Goal: Task Accomplishment & Management: Manage account settings

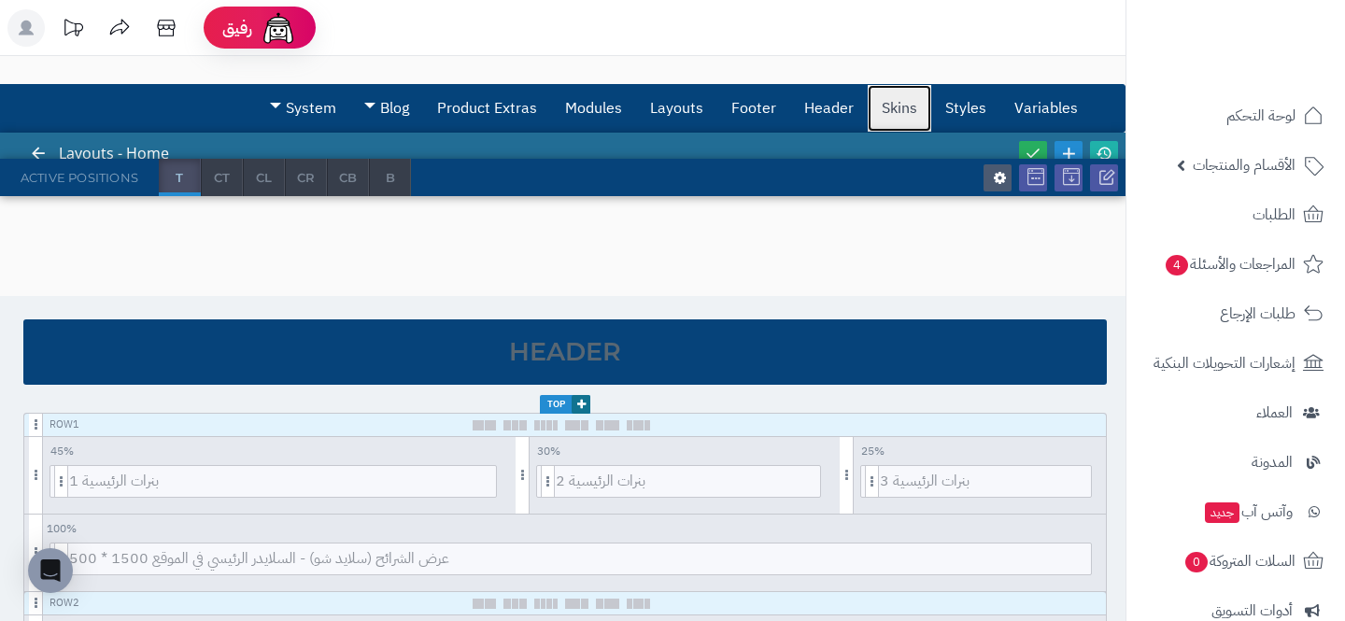
click at [904, 115] on link "Skins" at bounding box center [900, 108] width 64 height 47
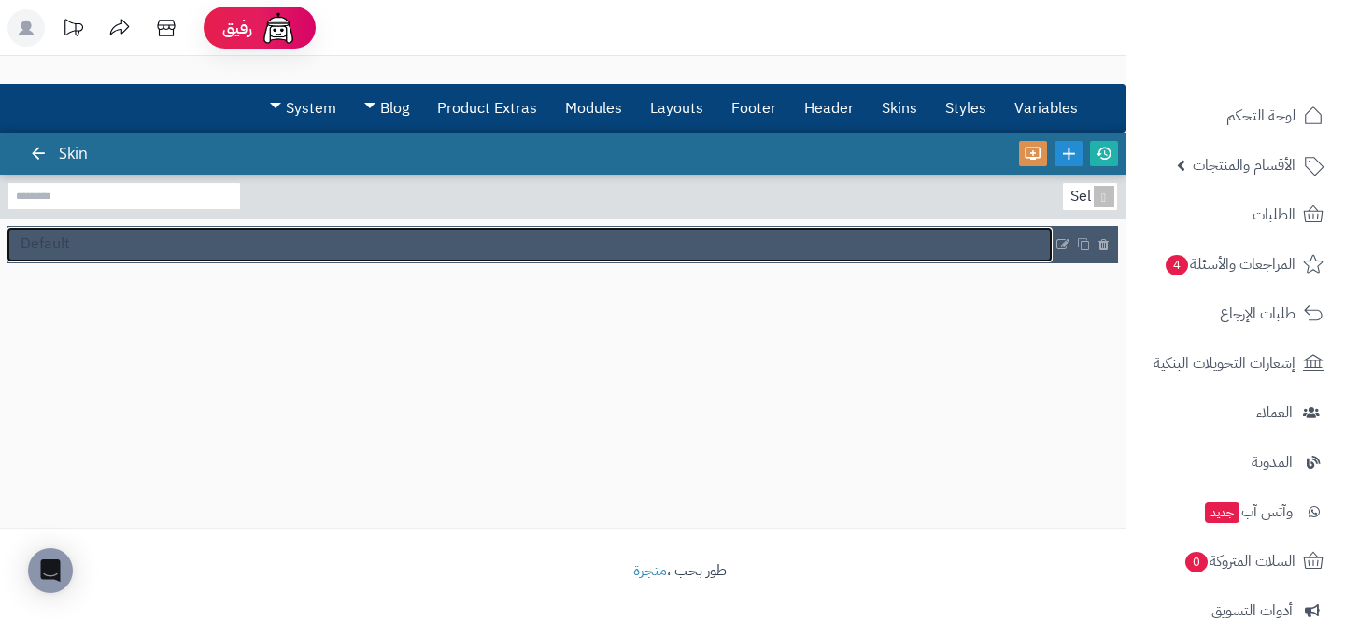
click at [667, 255] on link "Default" at bounding box center [530, 244] width 1046 height 35
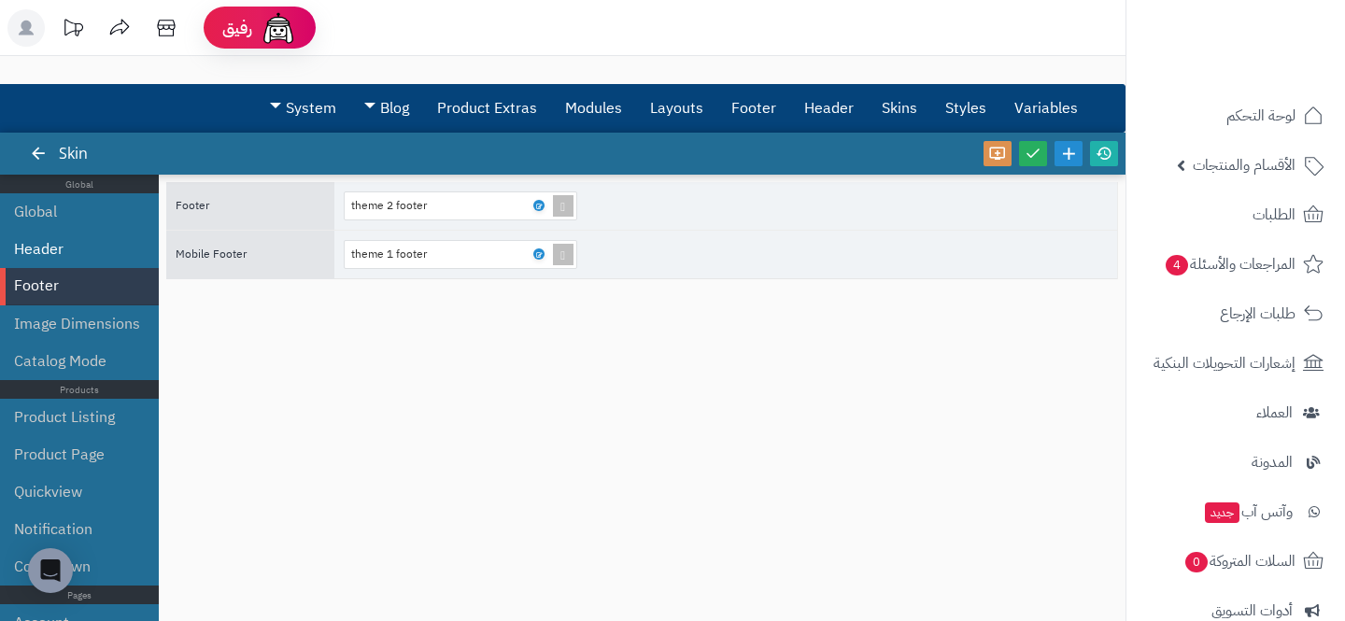
click at [65, 264] on li "Header" at bounding box center [79, 249] width 159 height 37
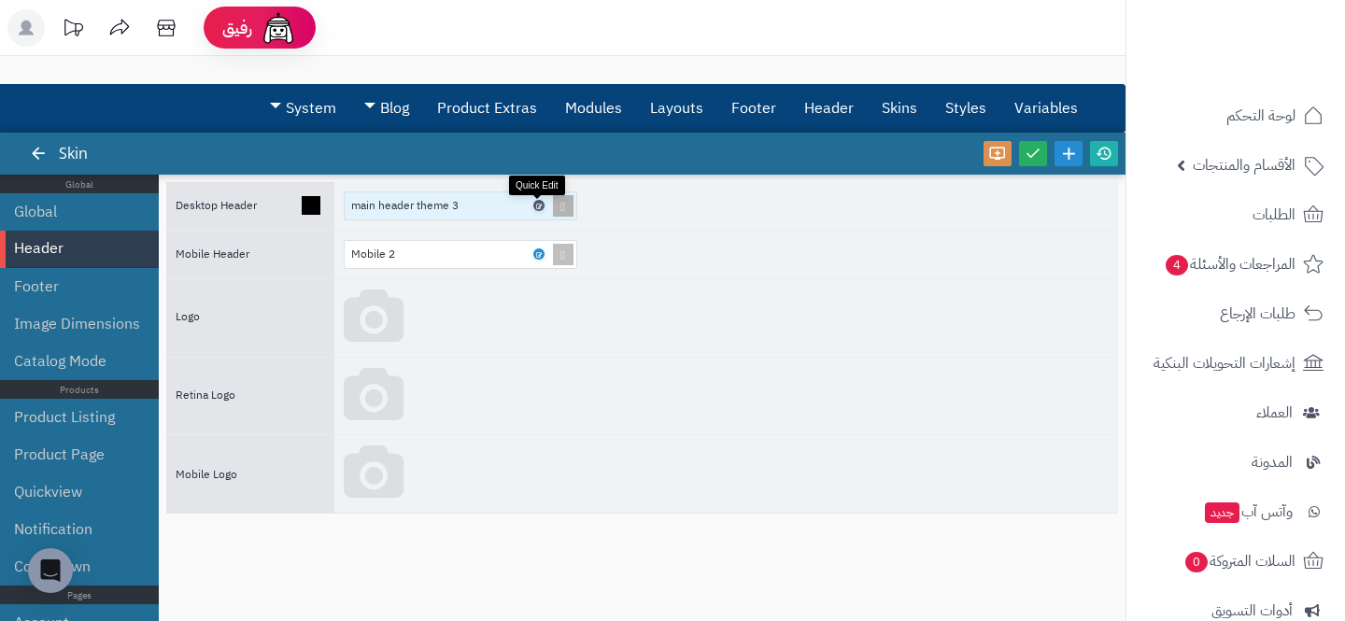
click at [540, 203] on icon at bounding box center [538, 206] width 6 height 8
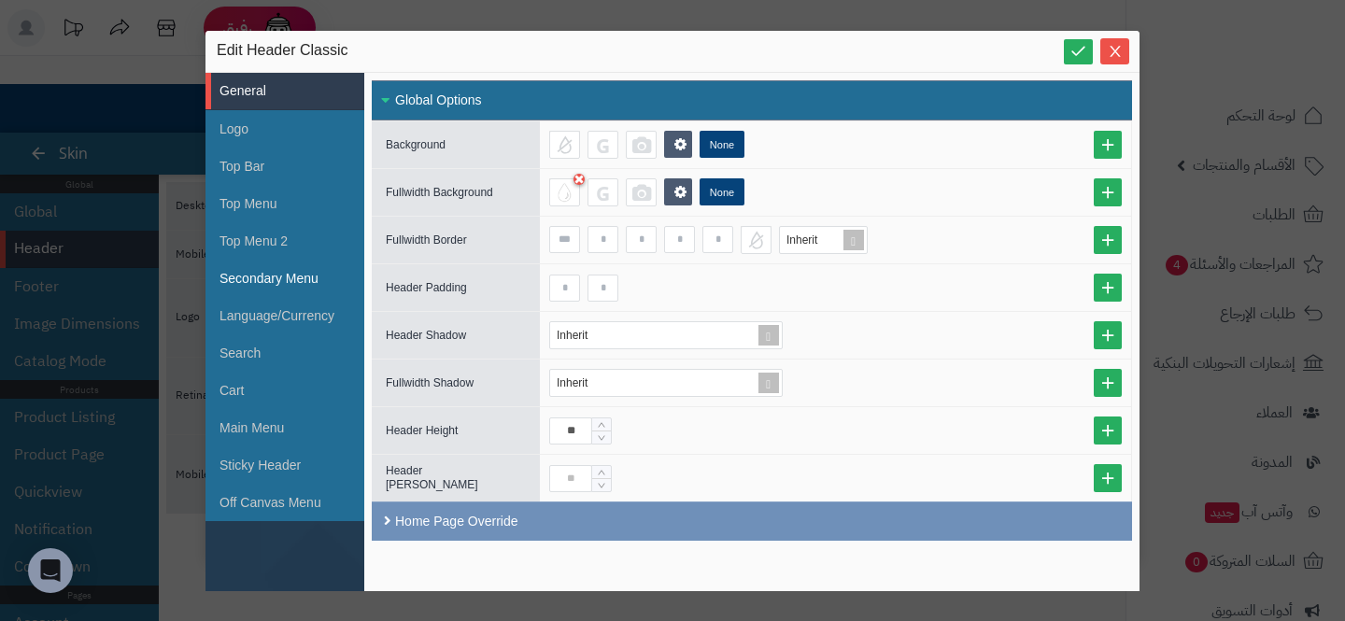
click at [291, 271] on li "Secondary Menu" at bounding box center [285, 278] width 159 height 37
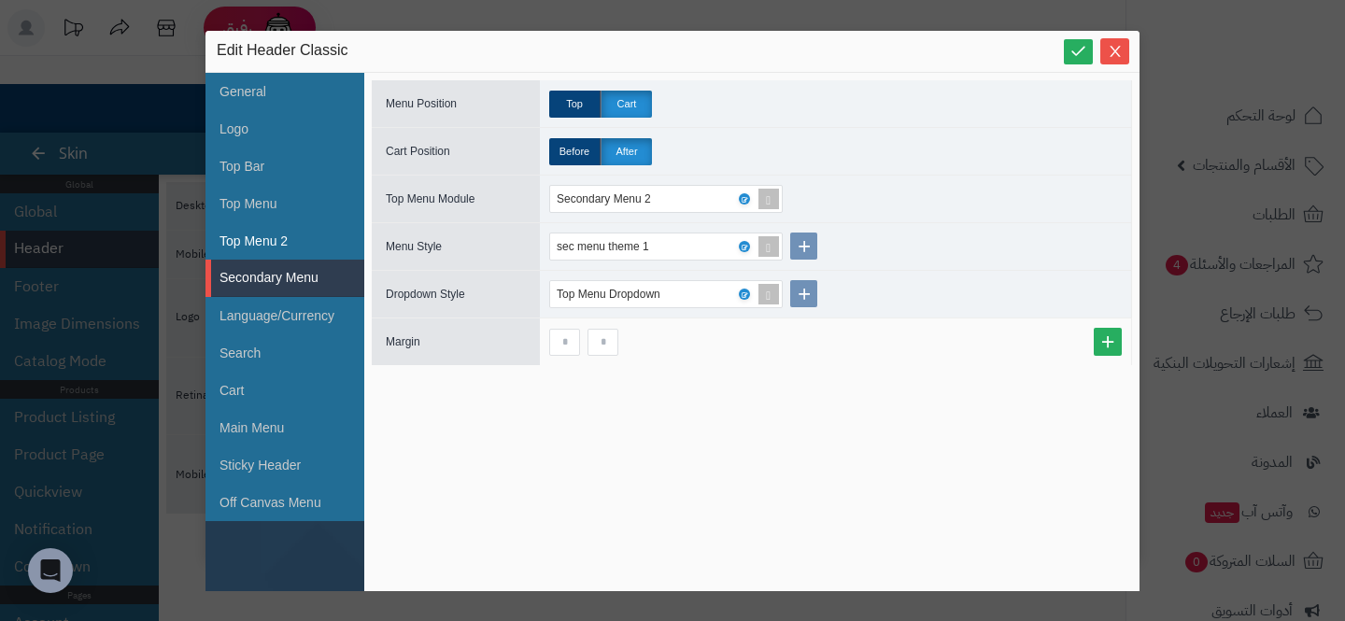
click at [275, 255] on li "Top Menu 2" at bounding box center [285, 240] width 159 height 37
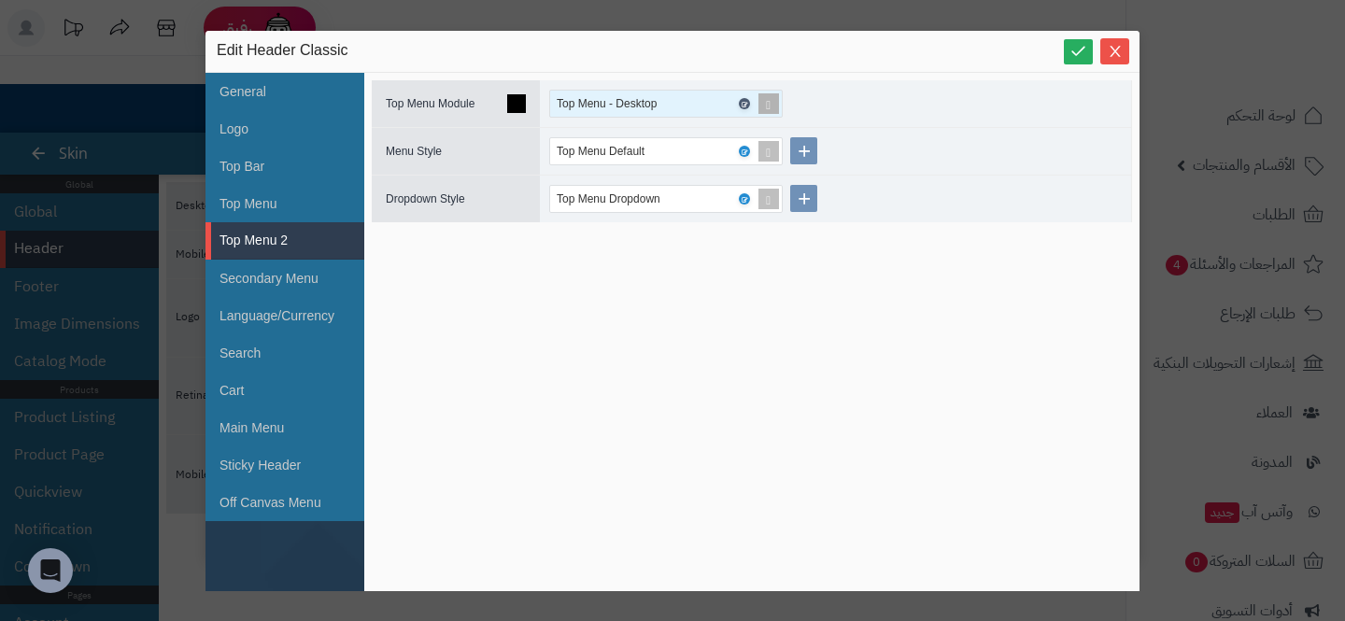
click at [746, 104] on icon at bounding box center [744, 104] width 6 height 8
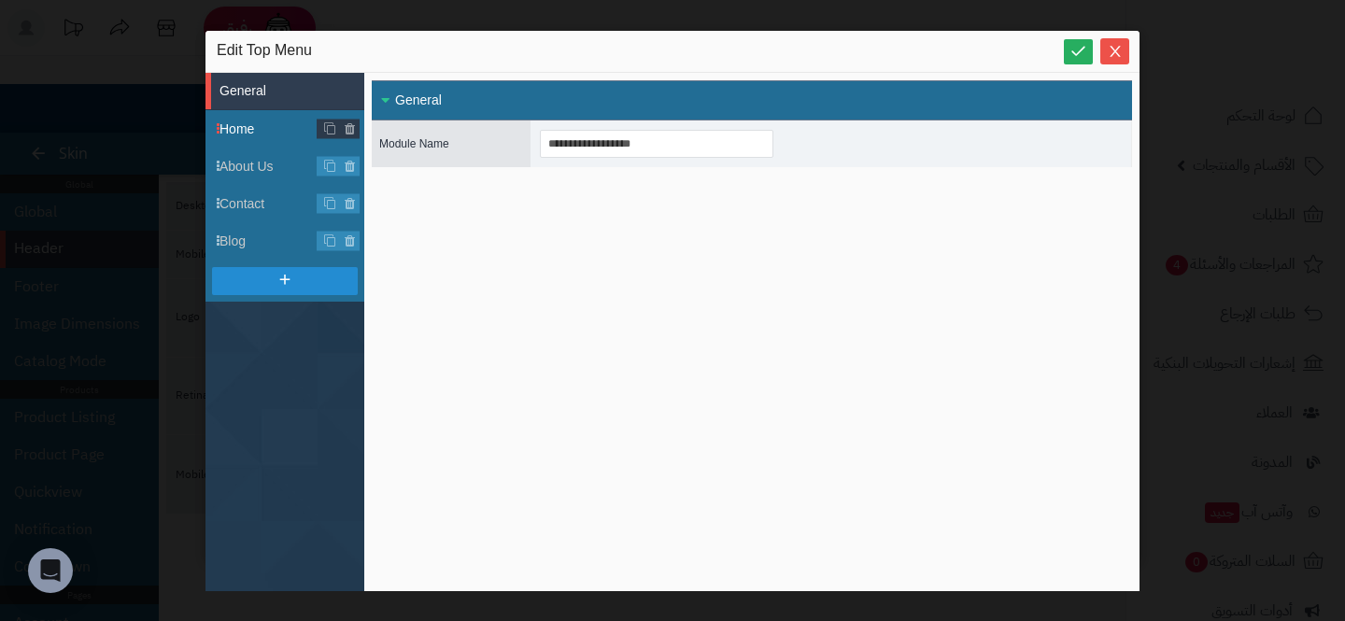
click at [261, 124] on span "Home" at bounding box center [292, 130] width 145 height 20
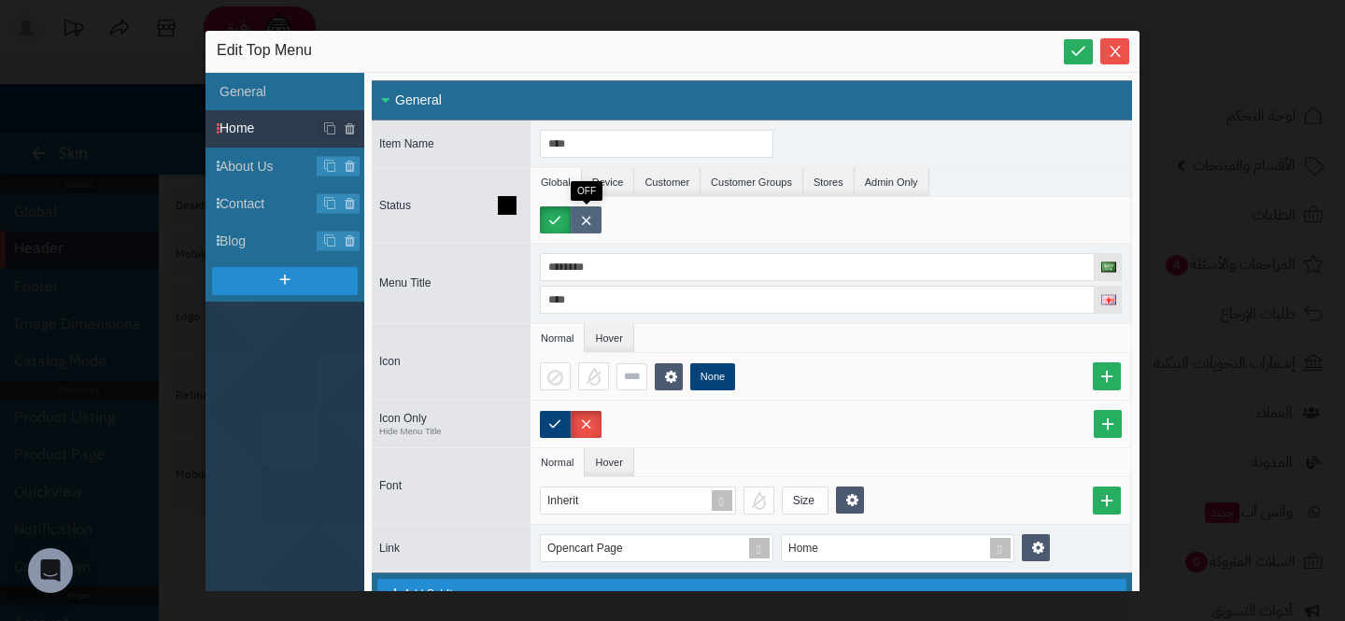
click at [590, 217] on label at bounding box center [586, 219] width 31 height 27
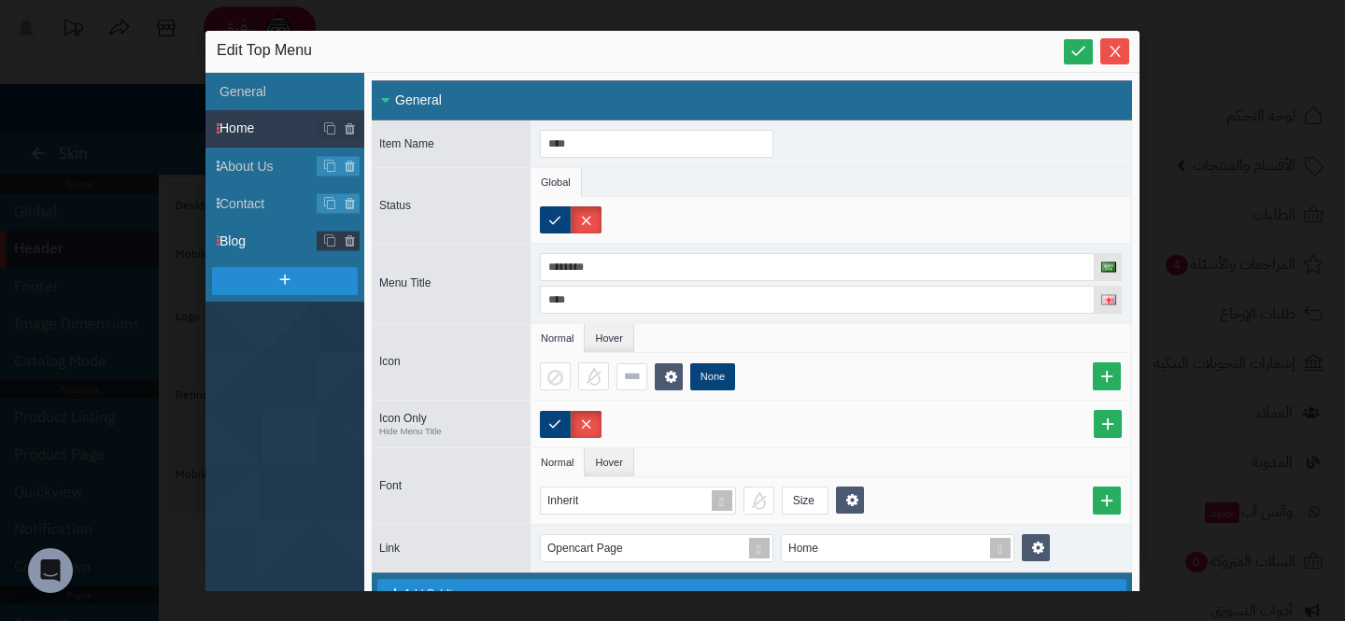
click at [268, 248] on span "Blog" at bounding box center [292, 242] width 145 height 20
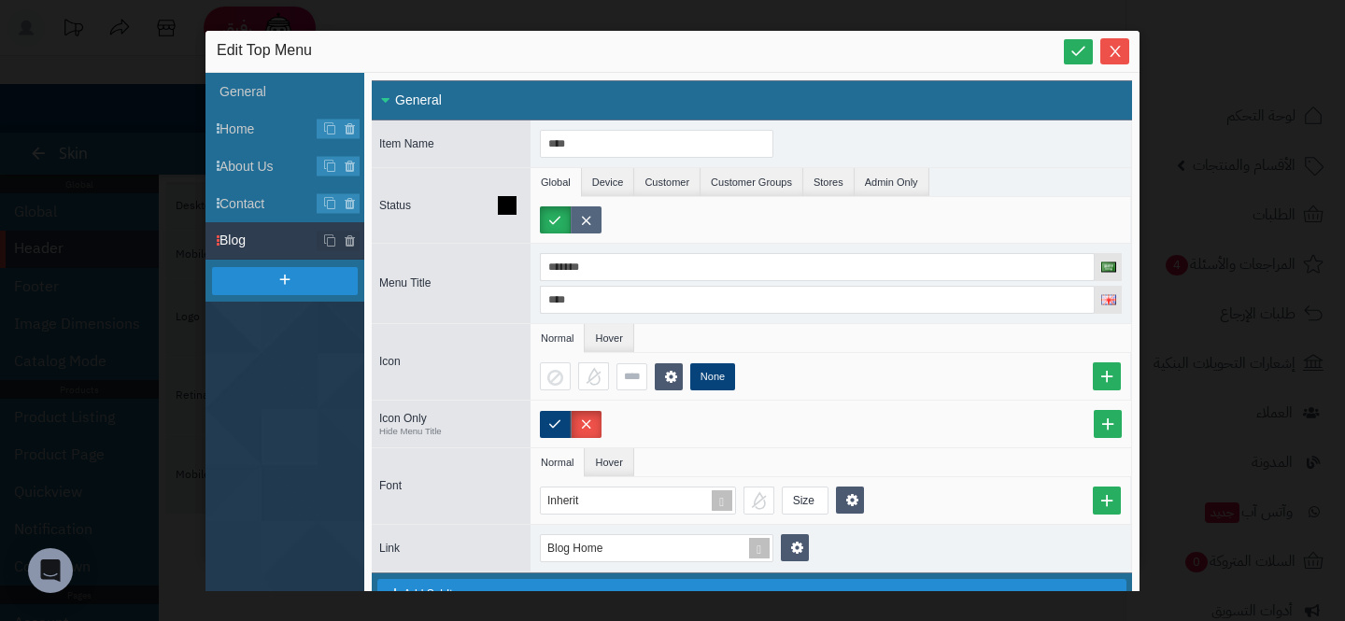
click at [594, 229] on label at bounding box center [586, 219] width 31 height 27
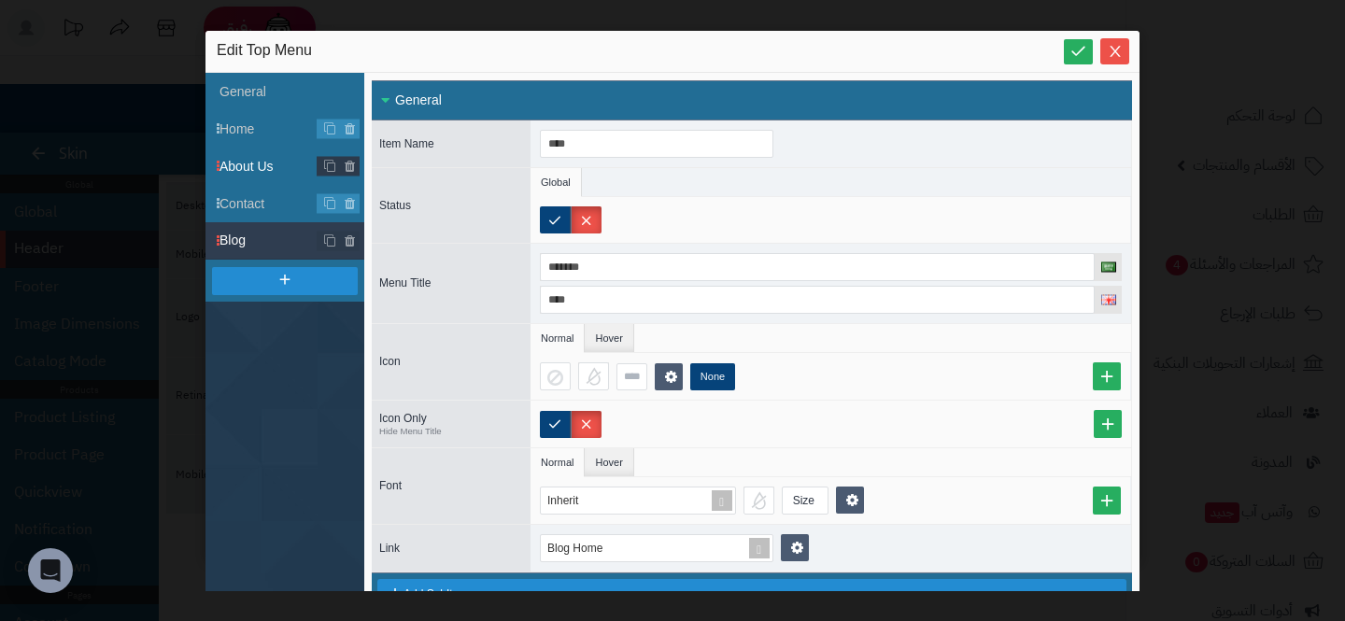
click at [272, 169] on span "About Us" at bounding box center [292, 167] width 145 height 20
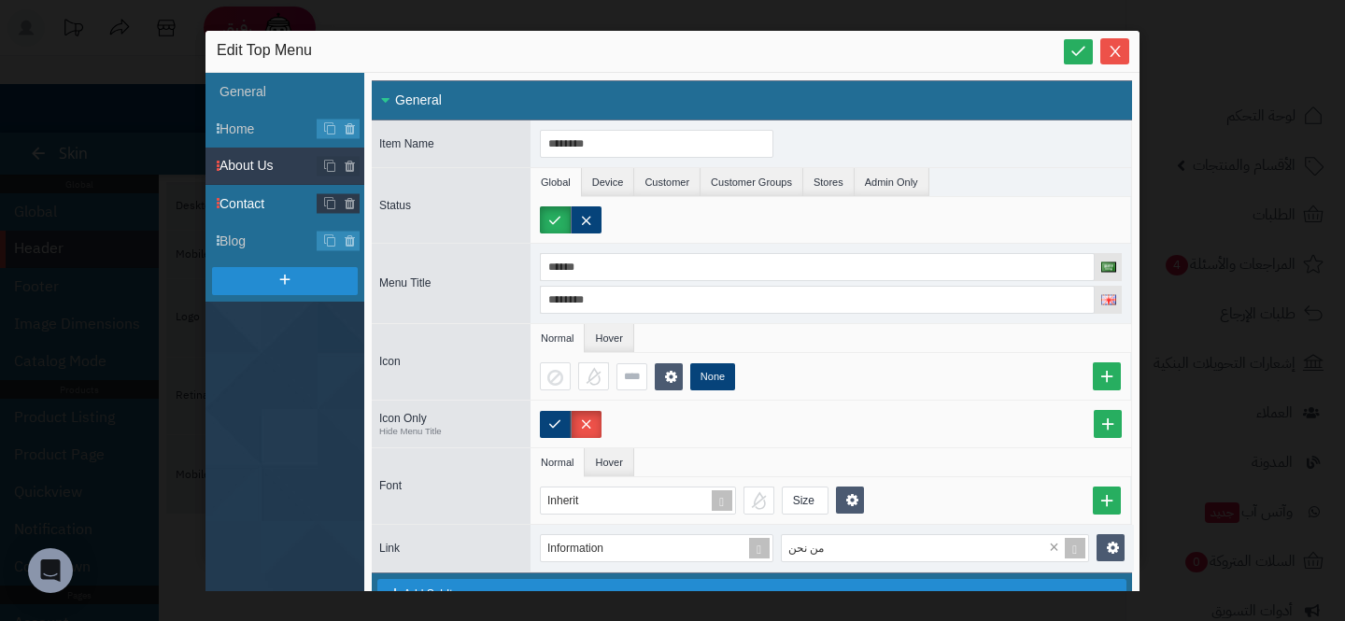
click at [254, 201] on span "Contact" at bounding box center [292, 204] width 145 height 20
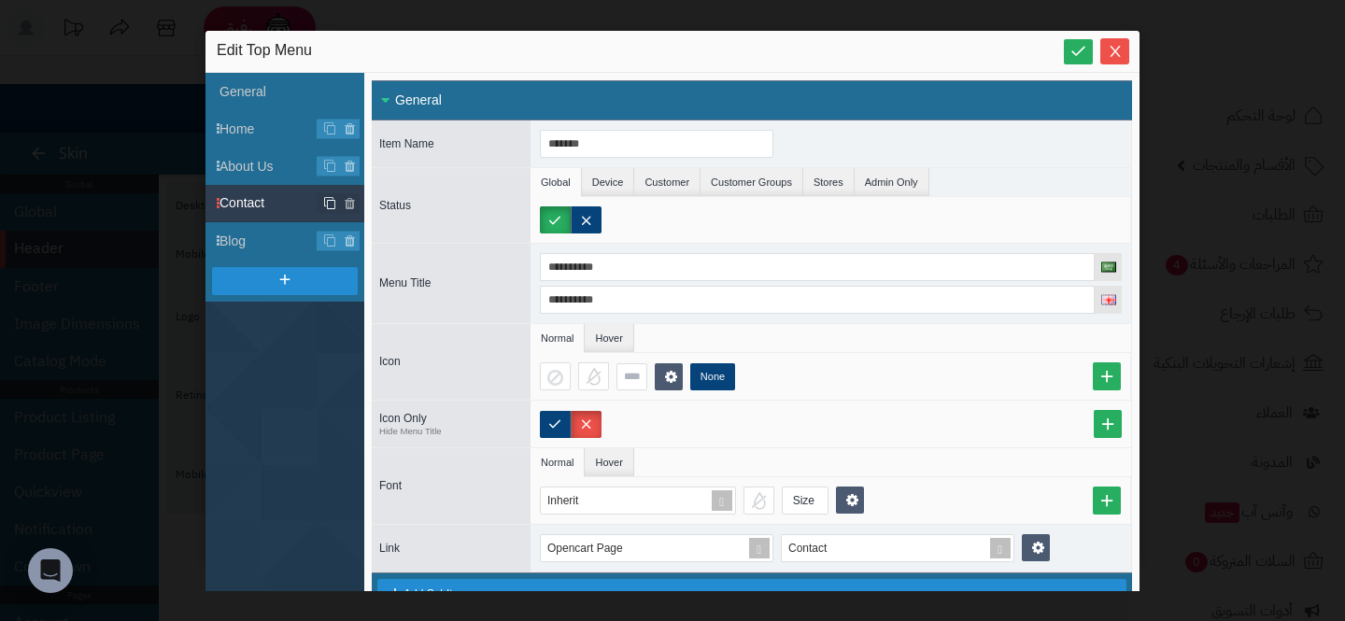
click at [326, 197] on icon at bounding box center [329, 203] width 13 height 14
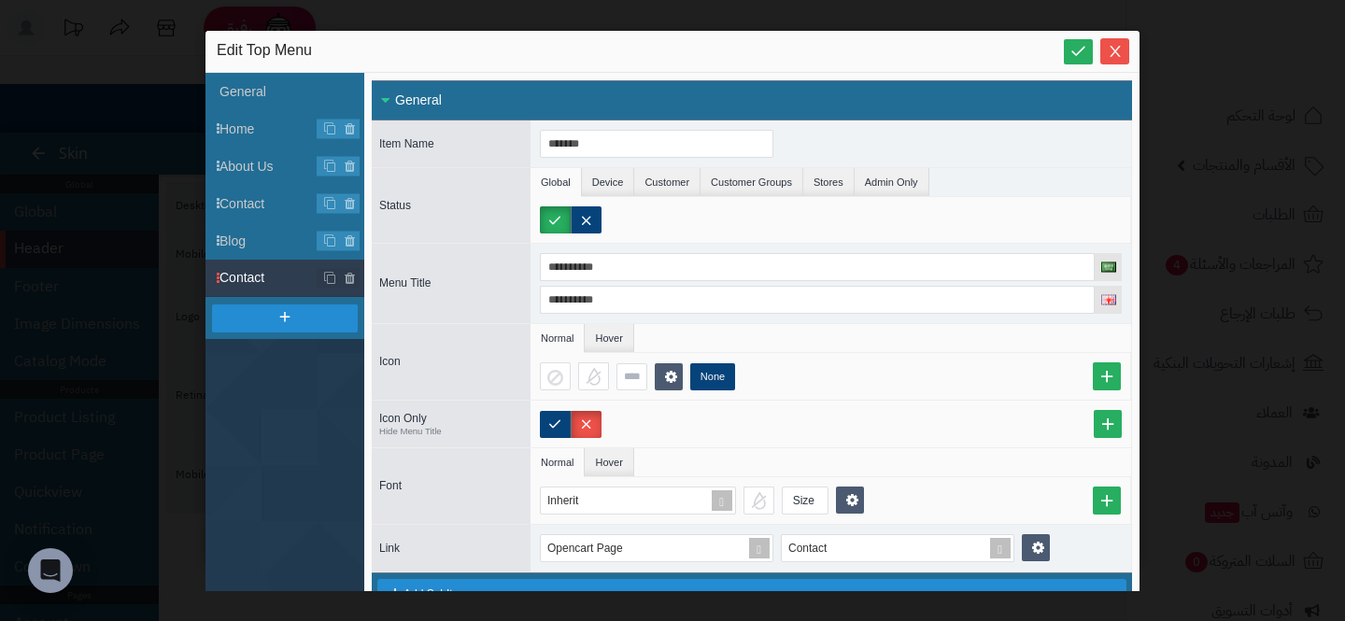
click at [280, 275] on span "Contact" at bounding box center [292, 278] width 145 height 20
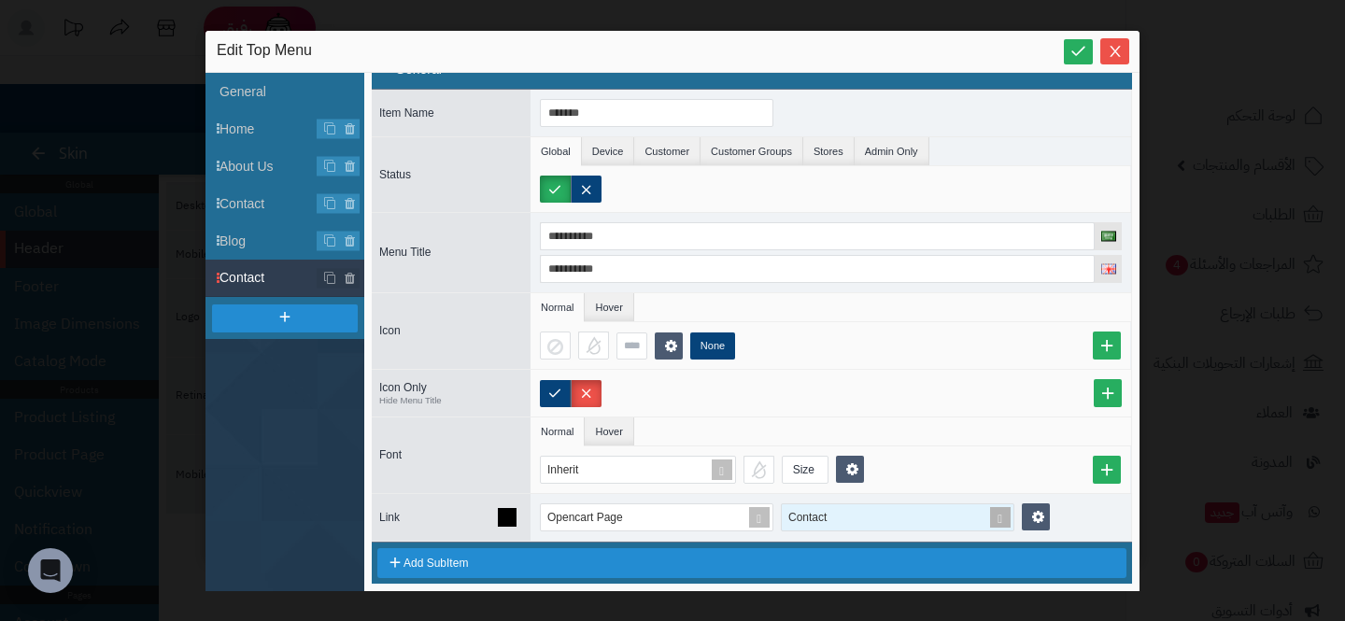
scroll to position [97, 0]
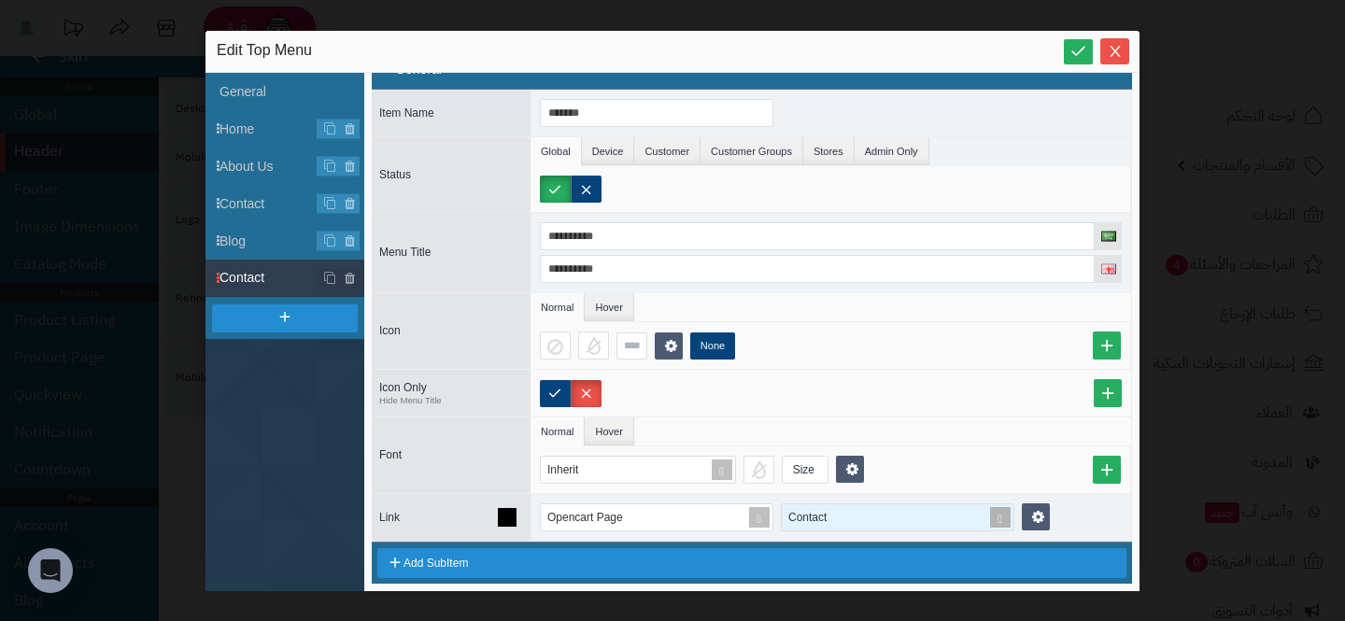
click at [1008, 518] on span at bounding box center [1000, 517] width 26 height 26
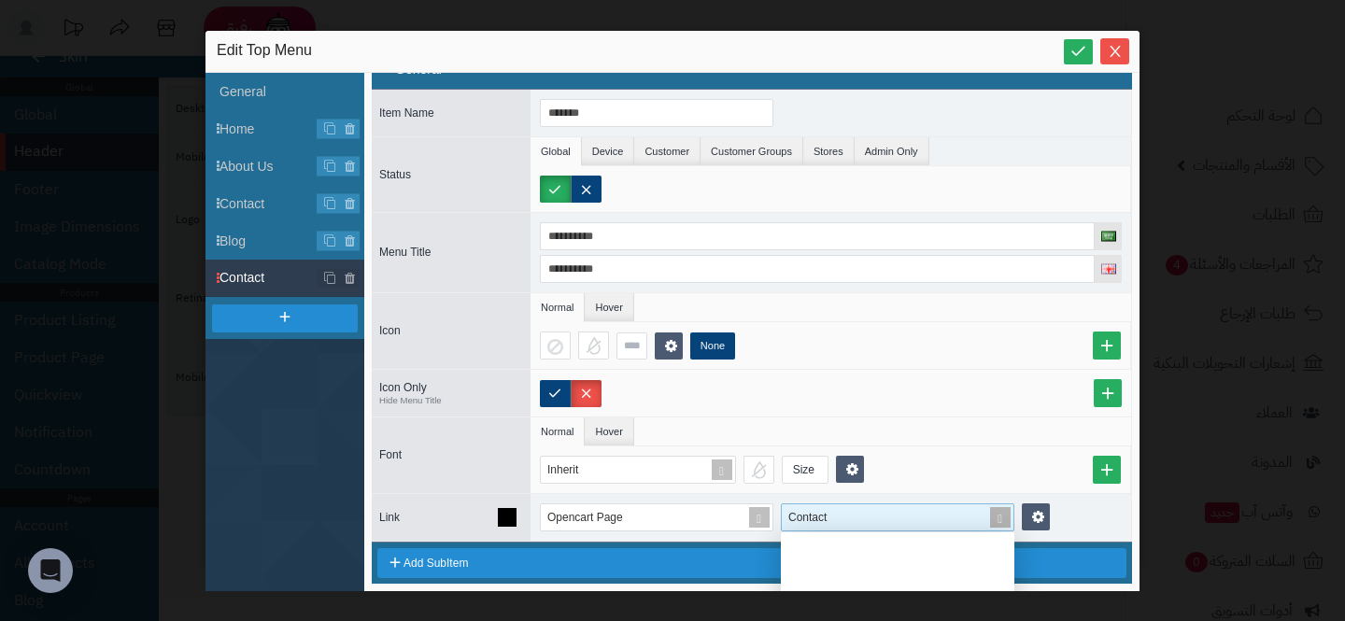
scroll to position [187, 234]
click at [1004, 518] on span at bounding box center [1000, 517] width 26 height 26
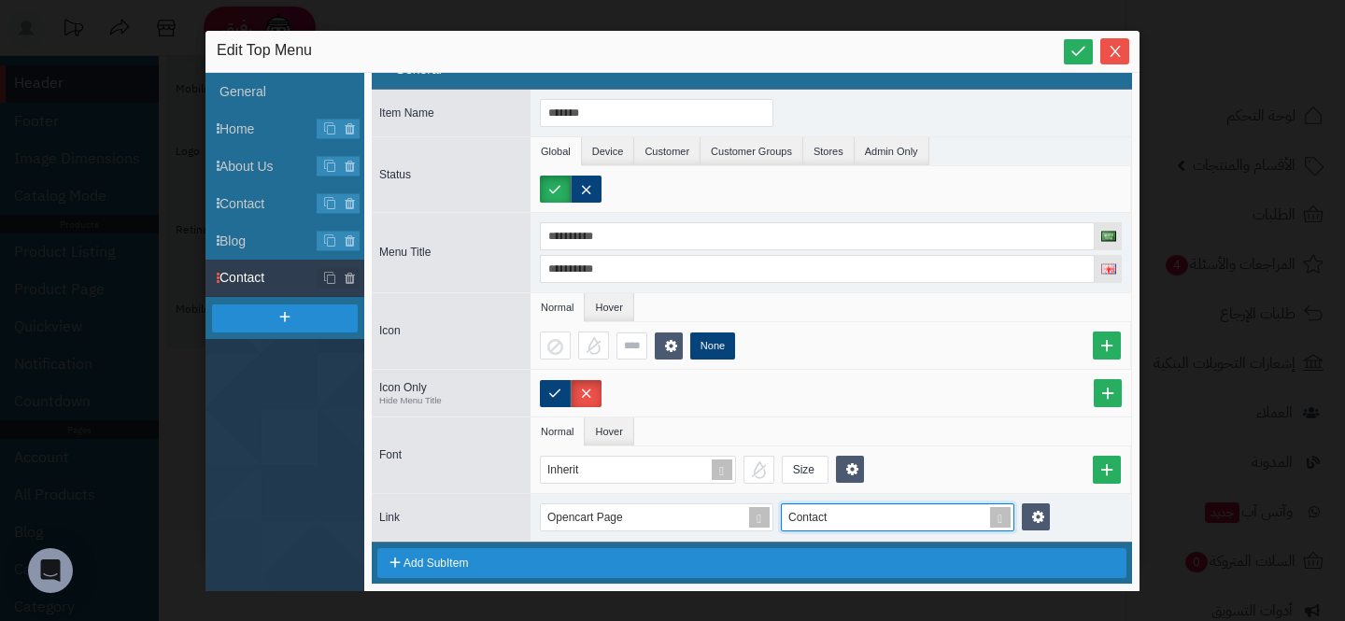
scroll to position [31, 0]
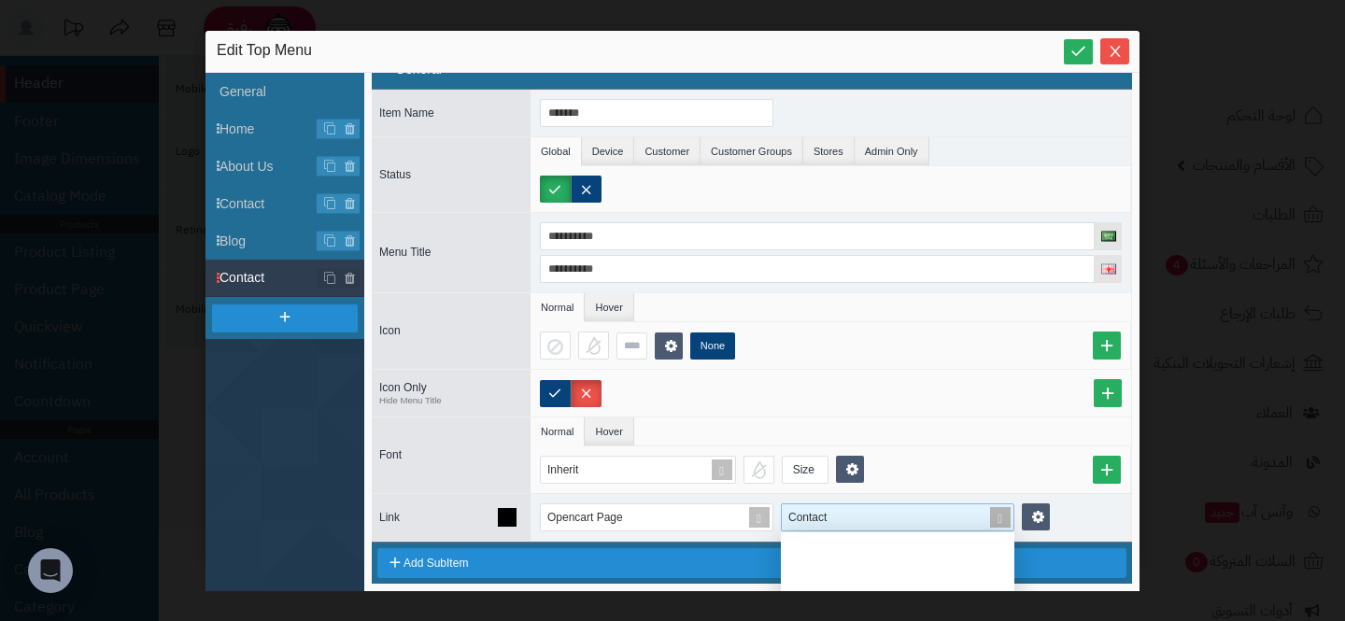
click at [1001, 520] on div "Contact Product Compare Specials Search Manufacturers Cart Checkout Contact Sit…" at bounding box center [898, 518] width 234 height 28
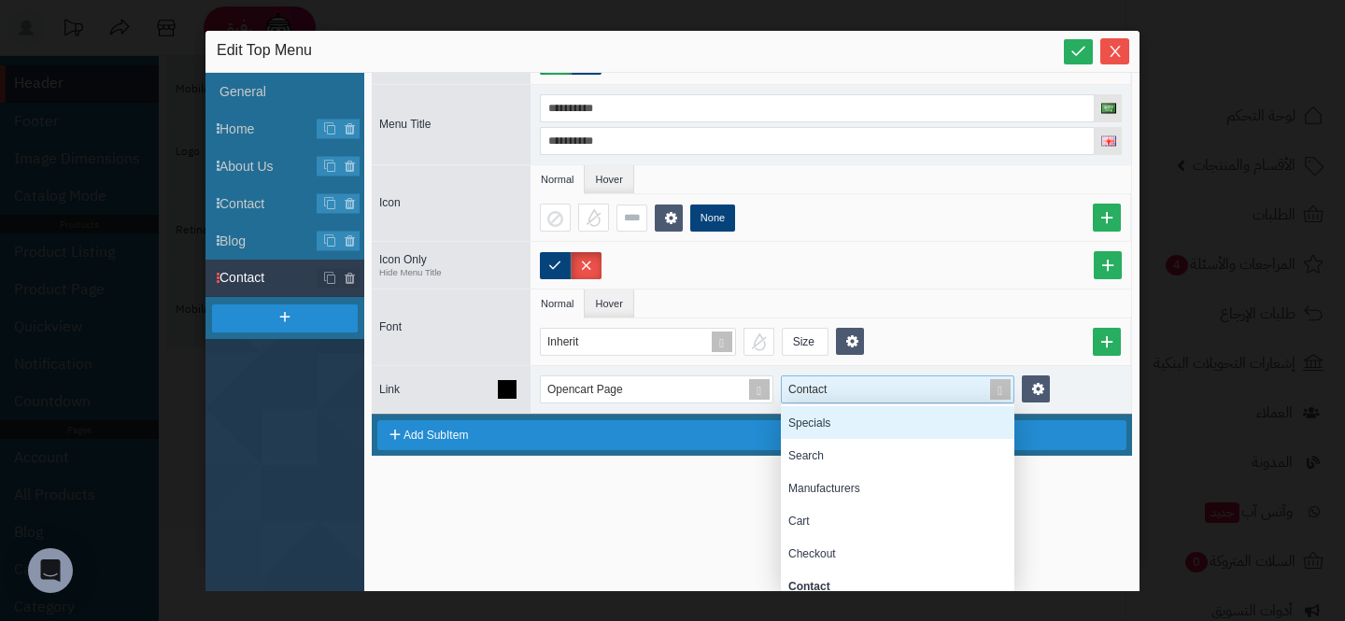
scroll to position [98, 0]
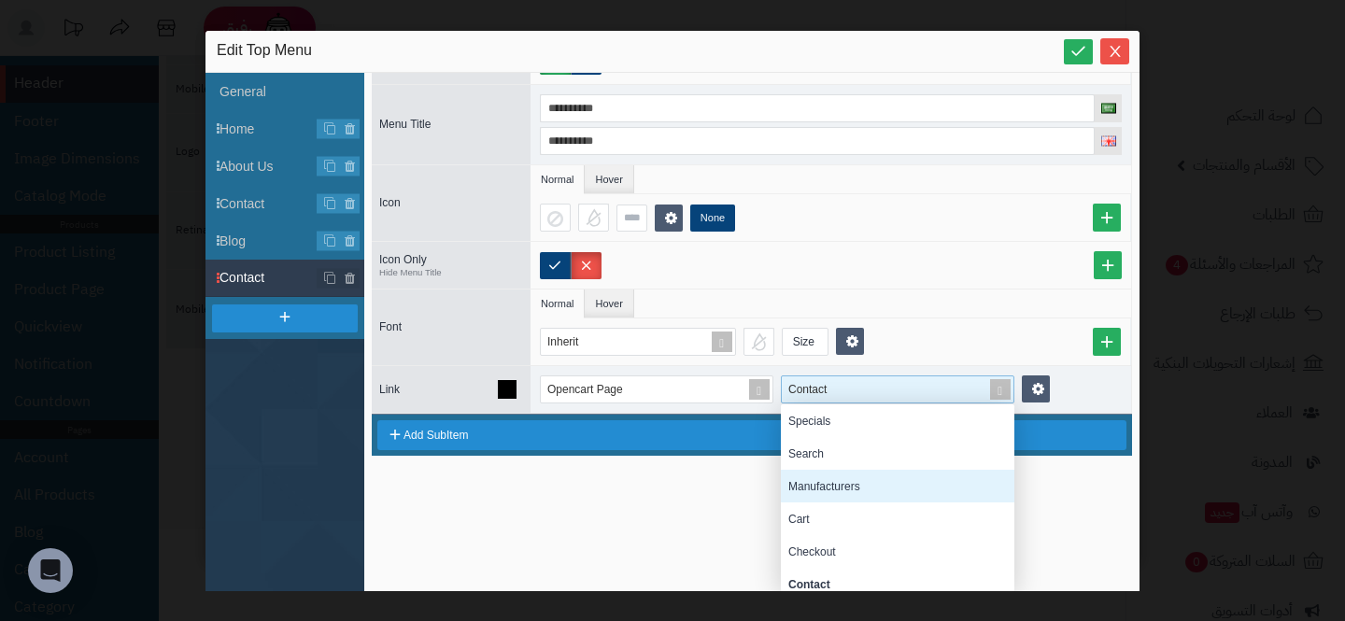
click at [845, 480] on div "Manufacturers" at bounding box center [898, 486] width 234 height 33
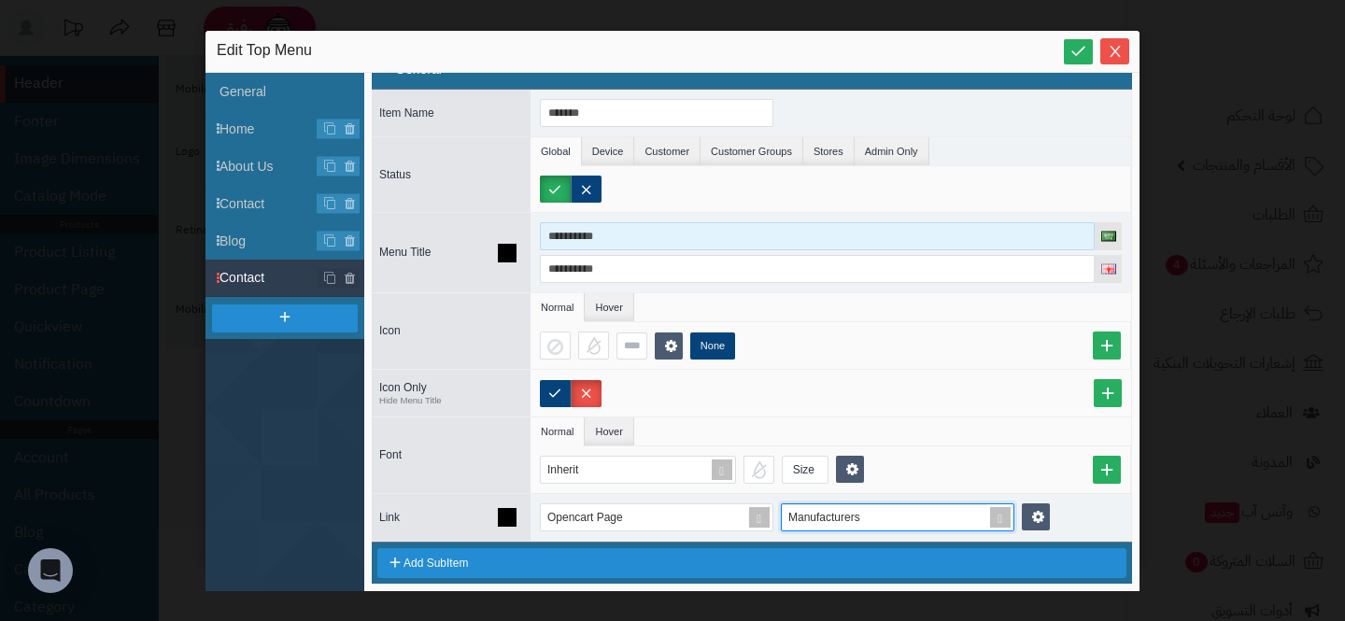
click at [589, 241] on input "**********" at bounding box center [817, 236] width 555 height 28
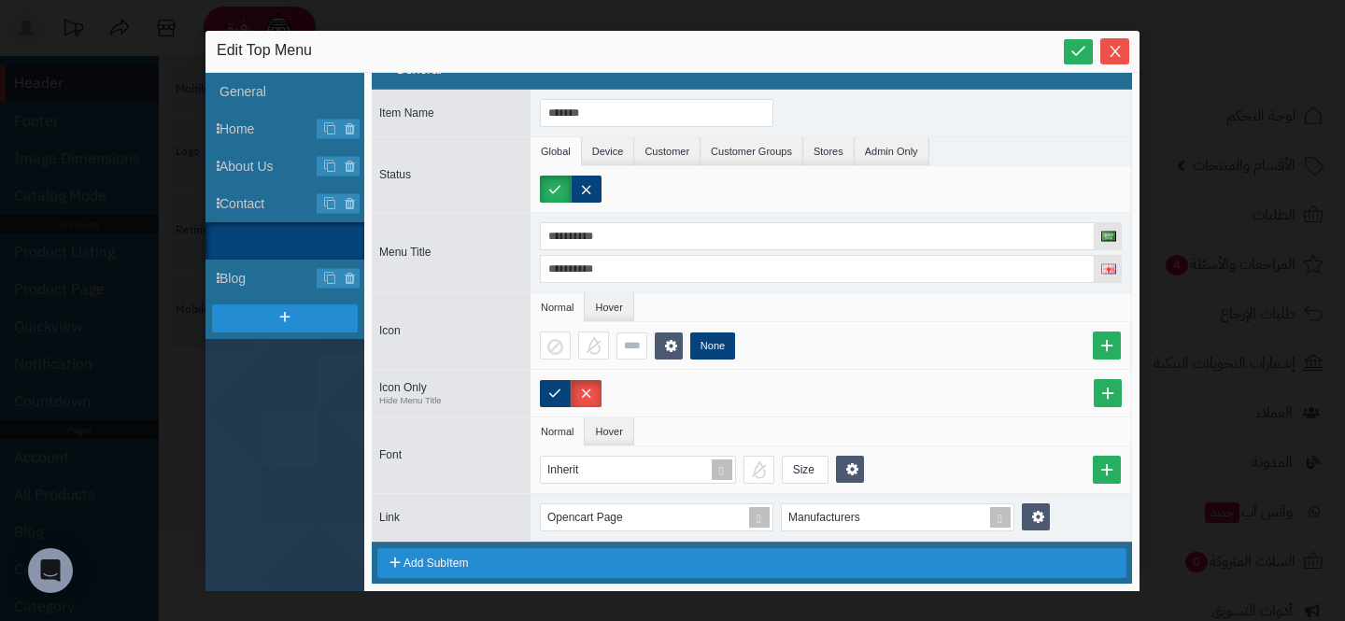
scroll to position [0, 0]
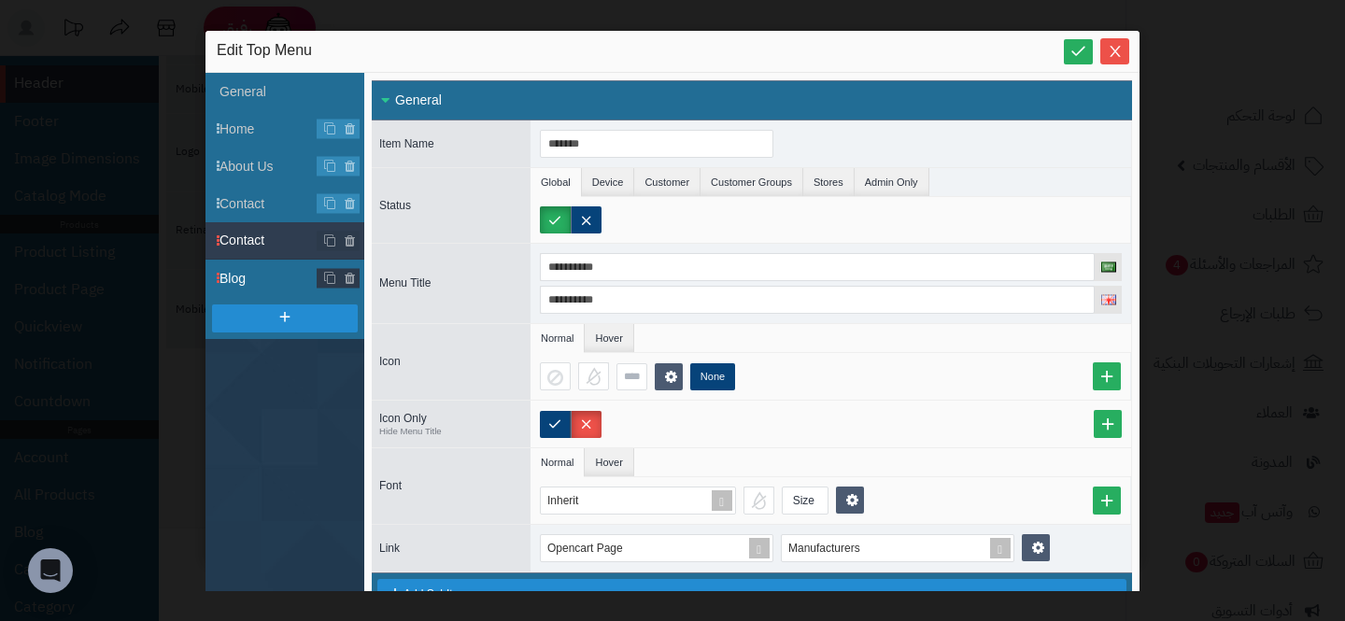
click at [250, 286] on span "Blog" at bounding box center [292, 279] width 145 height 20
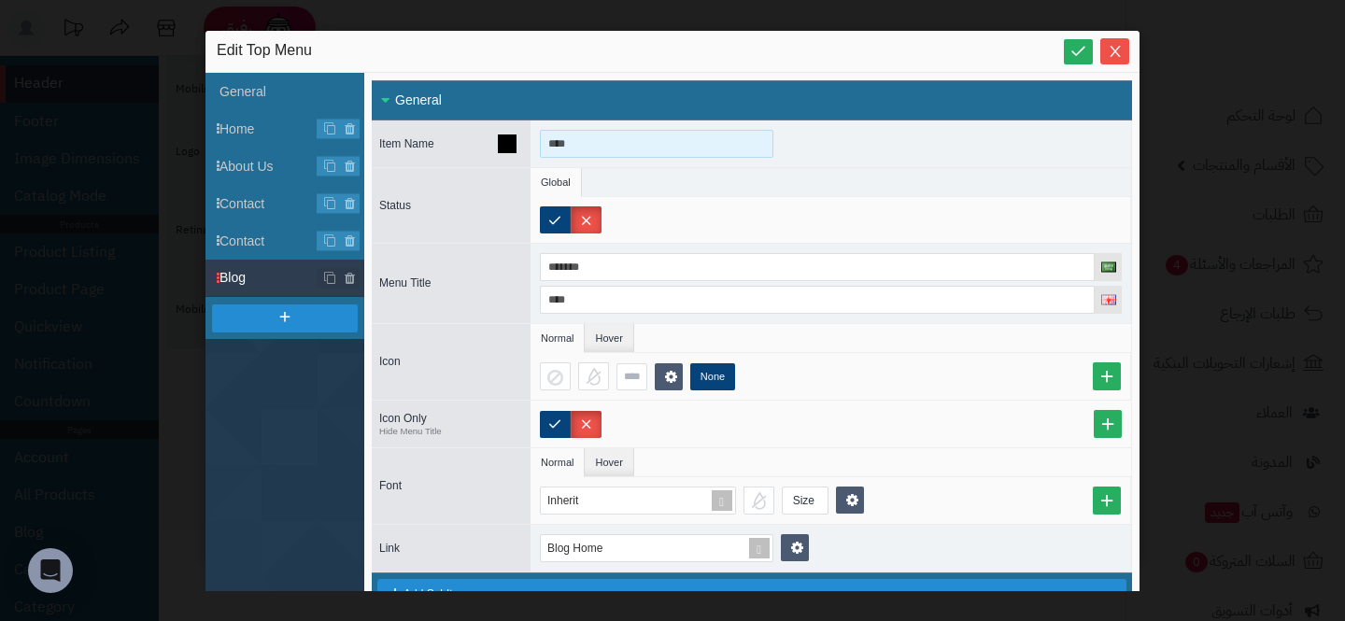
click at [560, 146] on input "****" at bounding box center [657, 144] width 234 height 28
click at [242, 234] on span "Contact" at bounding box center [292, 242] width 145 height 20
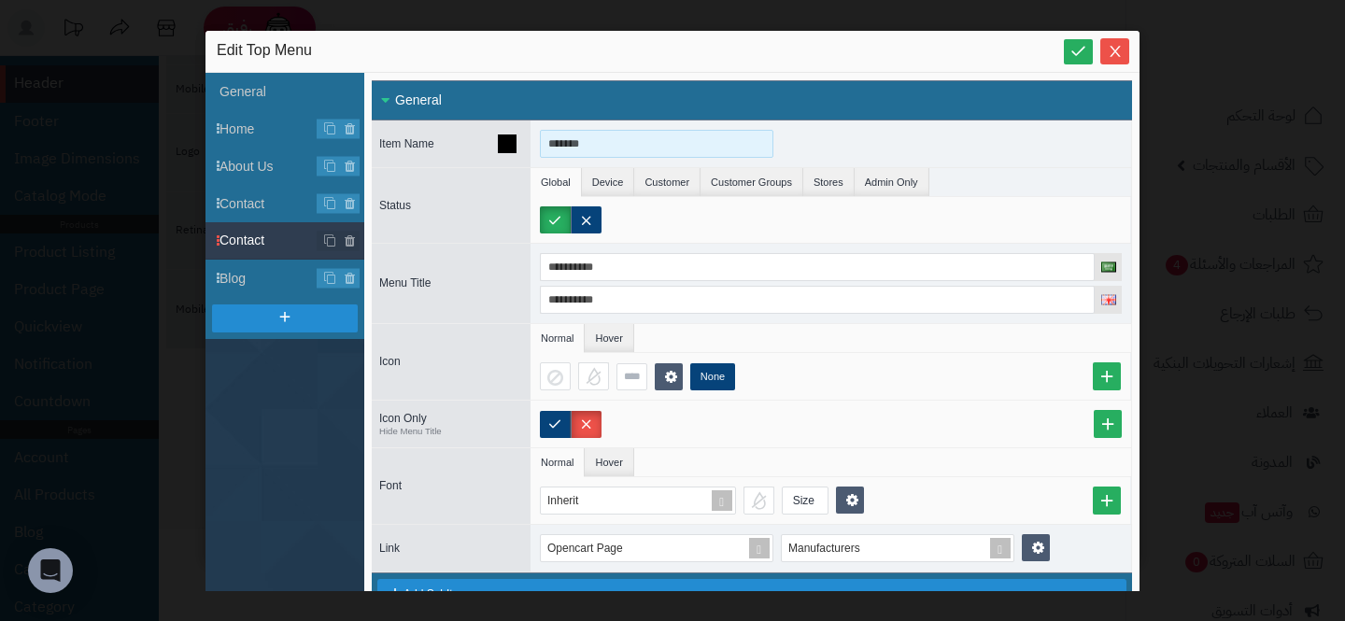
click at [599, 135] on input "*******" at bounding box center [657, 144] width 234 height 28
click at [597, 132] on input "******" at bounding box center [657, 144] width 234 height 28
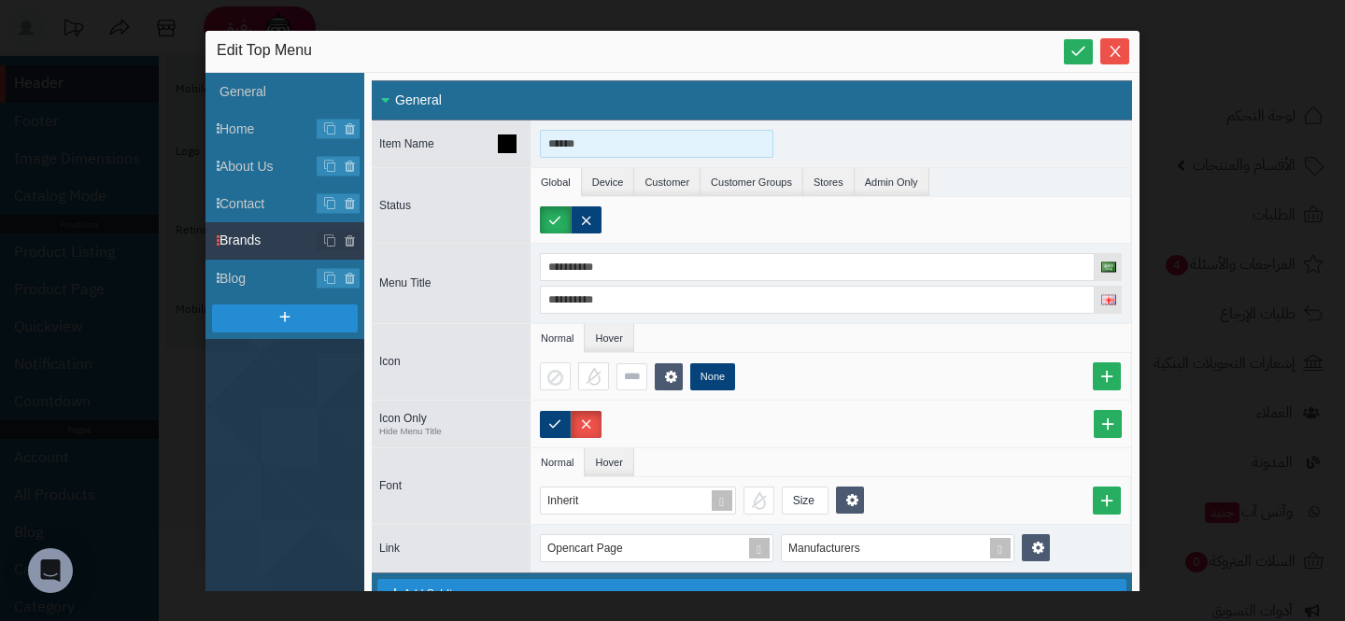
click at [597, 132] on input "******" at bounding box center [657, 144] width 234 height 28
type input "******"
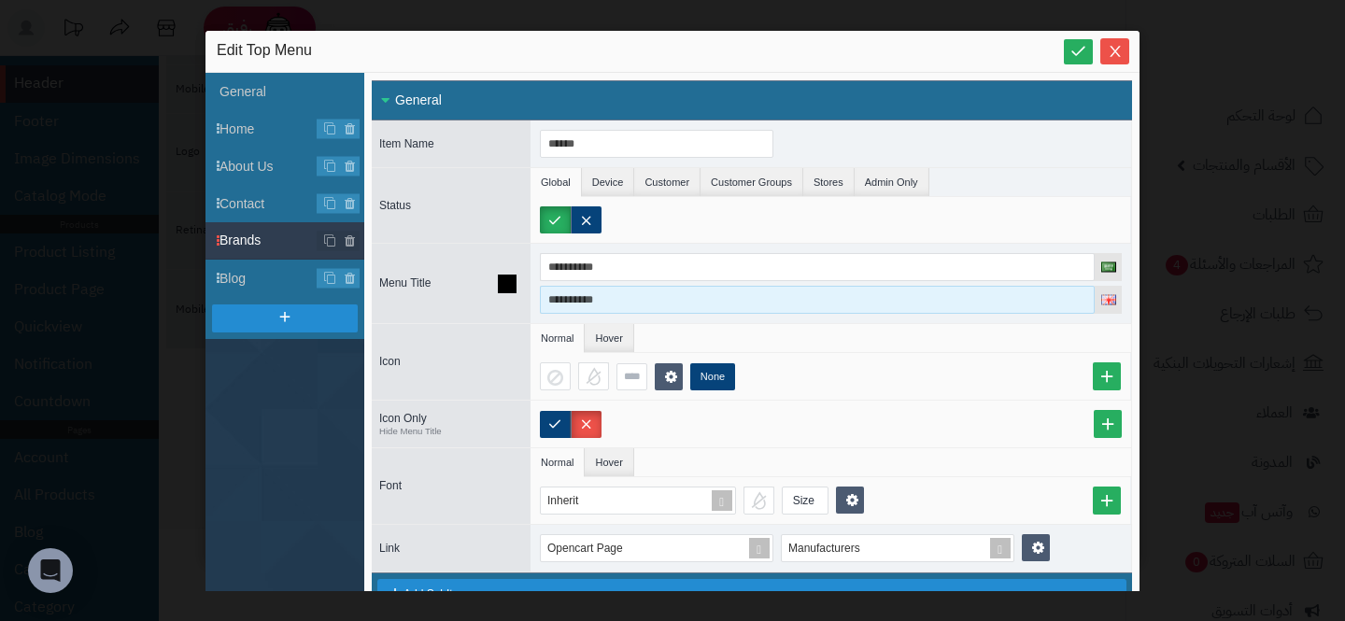
click at [702, 287] on input "**********" at bounding box center [817, 300] width 555 height 28
paste input
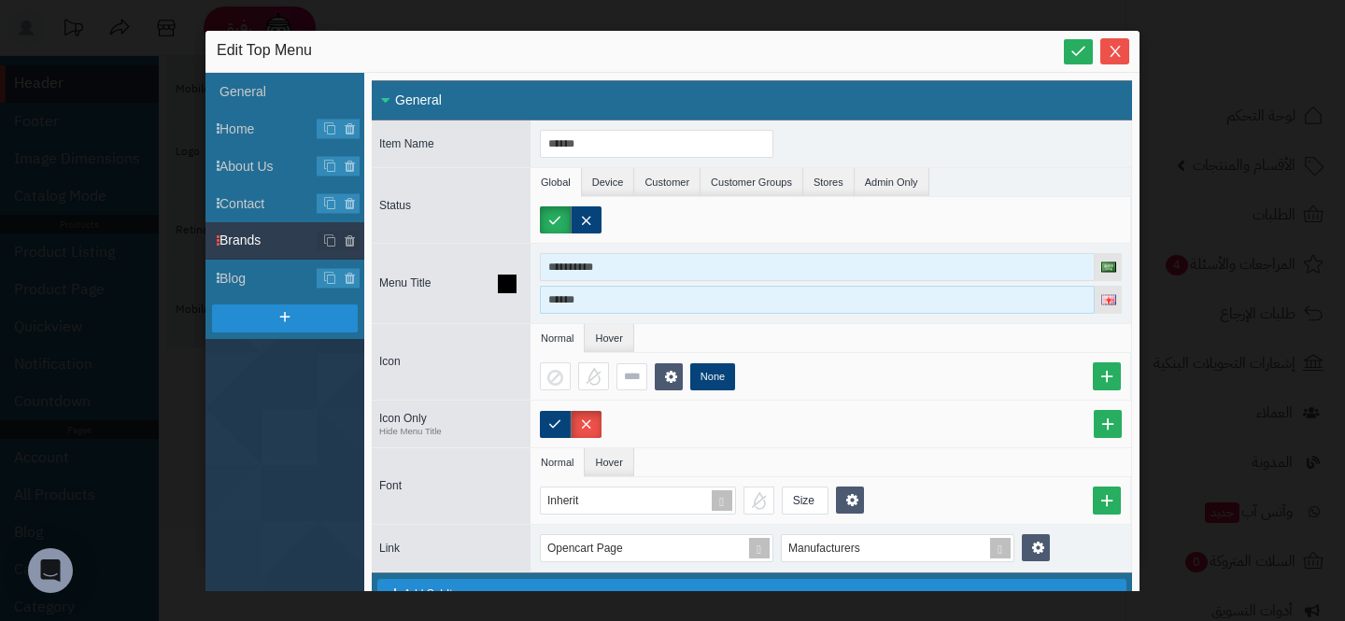
type input "******"
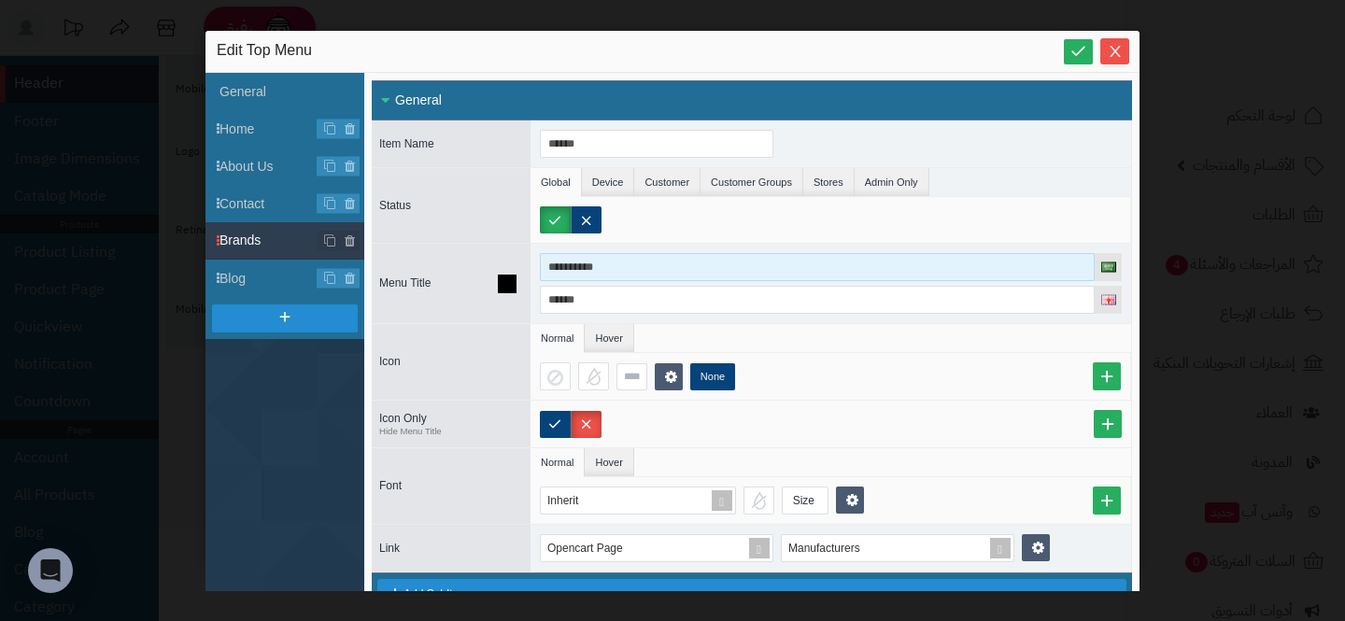
click at [701, 264] on input "**********" at bounding box center [817, 267] width 555 height 28
type input "*"
type input "********"
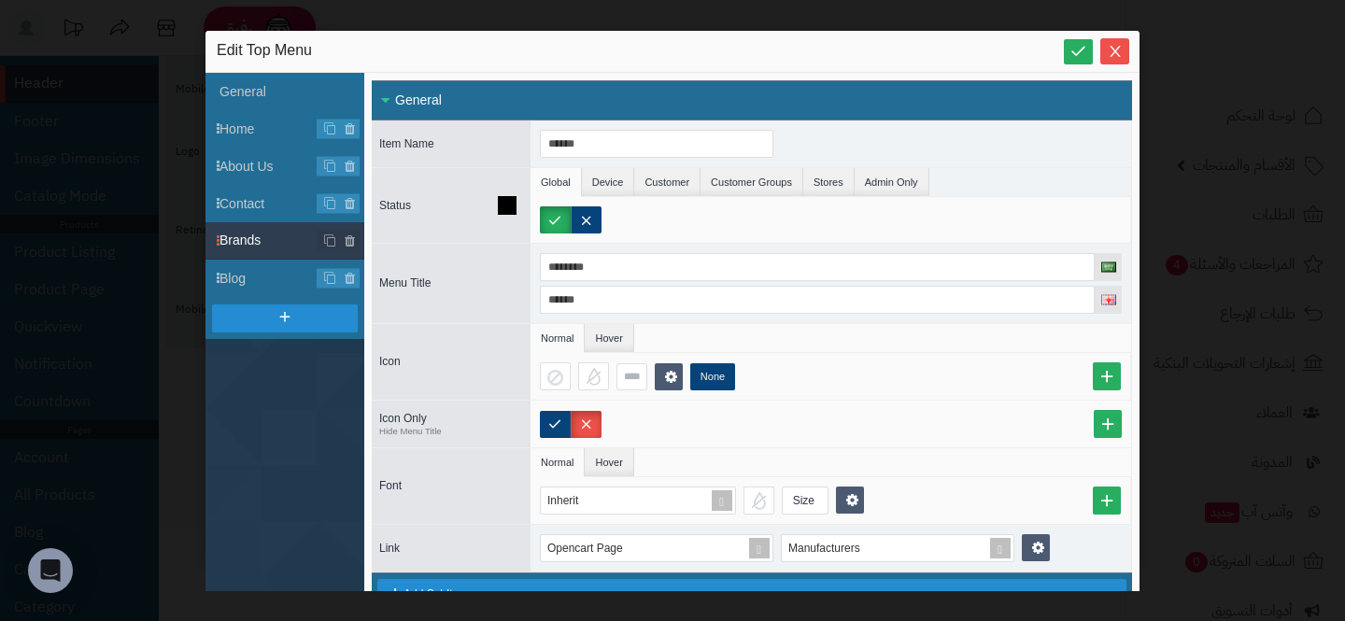
click at [998, 198] on div at bounding box center [831, 220] width 601 height 46
click at [1121, 52] on icon "Close" at bounding box center [1115, 50] width 15 height 15
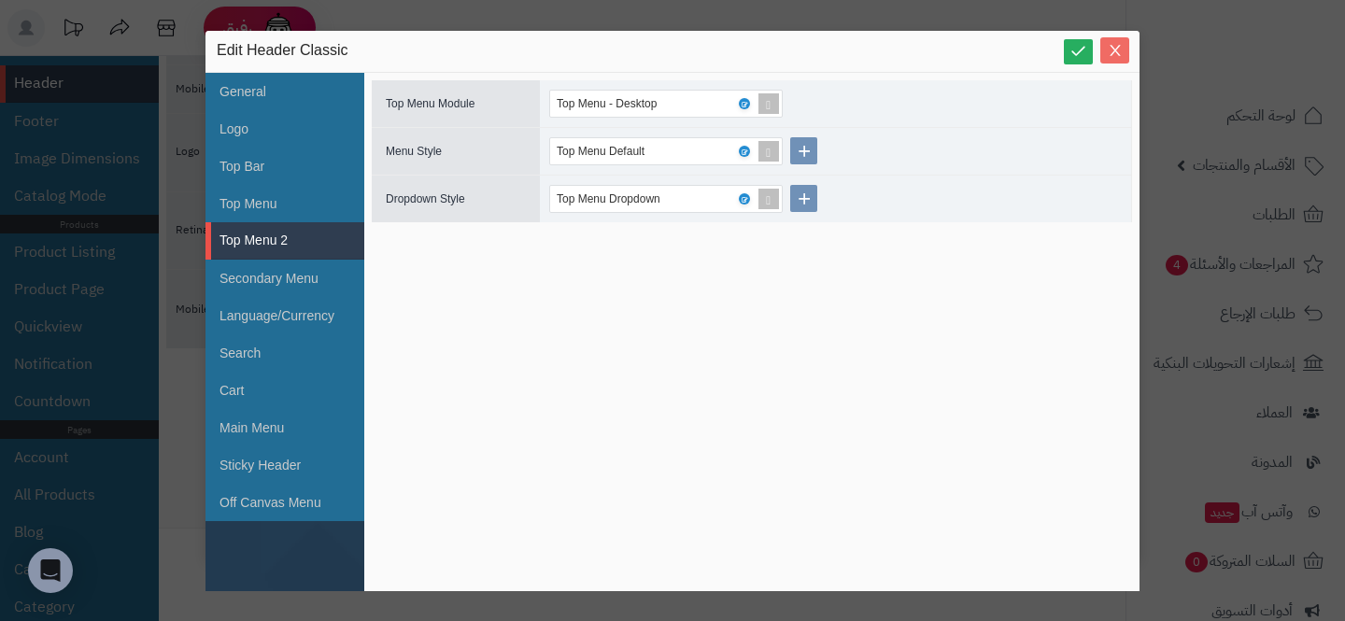
click at [1120, 53] on icon "Close" at bounding box center [1115, 50] width 15 height 15
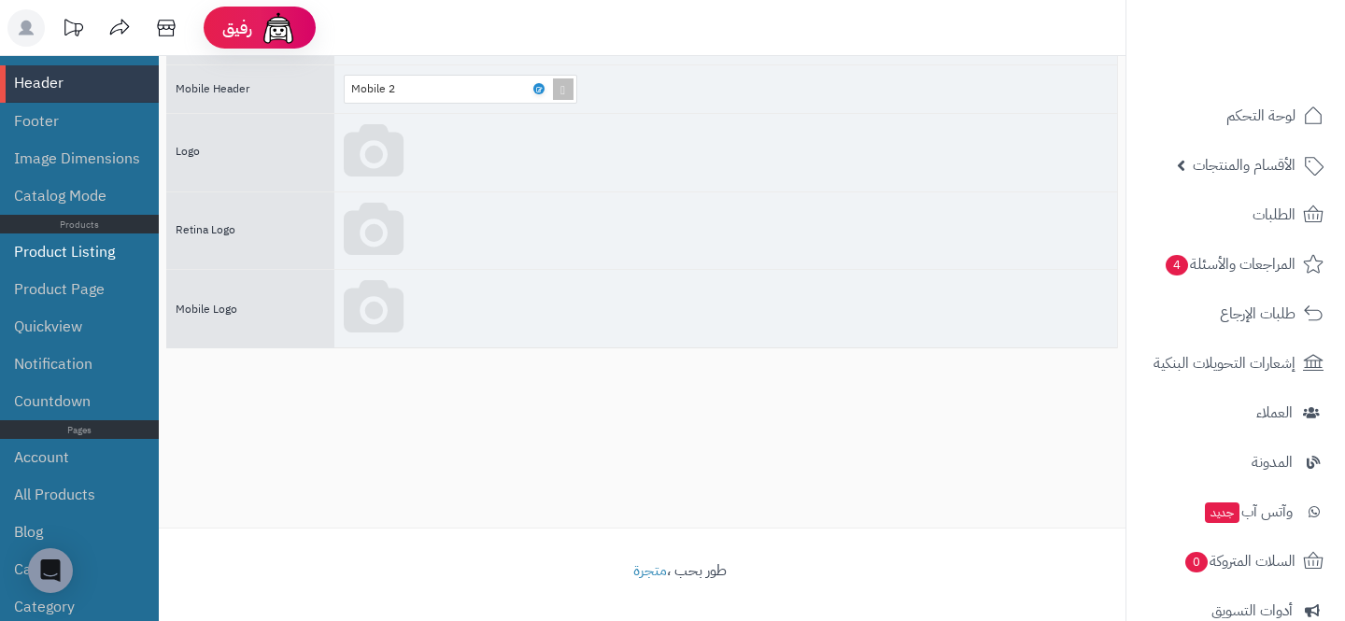
click at [27, 262] on li "Product Listing" at bounding box center [79, 252] width 159 height 37
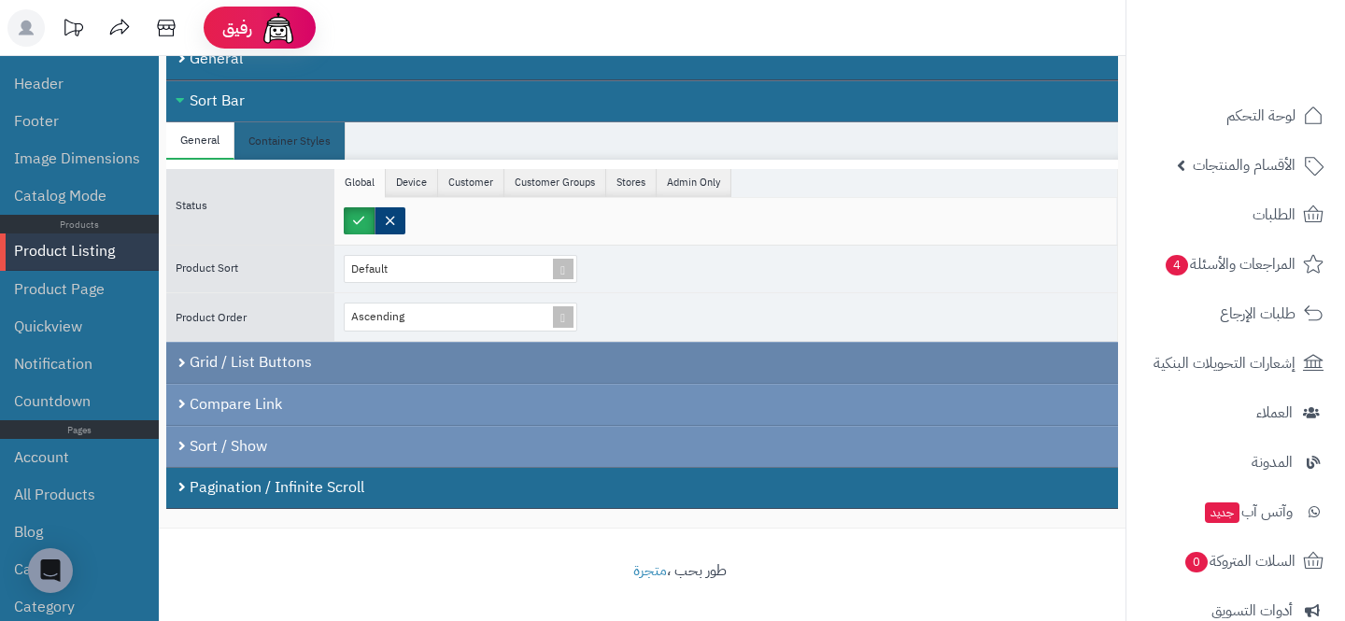
click at [409, 359] on div "Grid / List Buttons" at bounding box center [642, 363] width 952 height 42
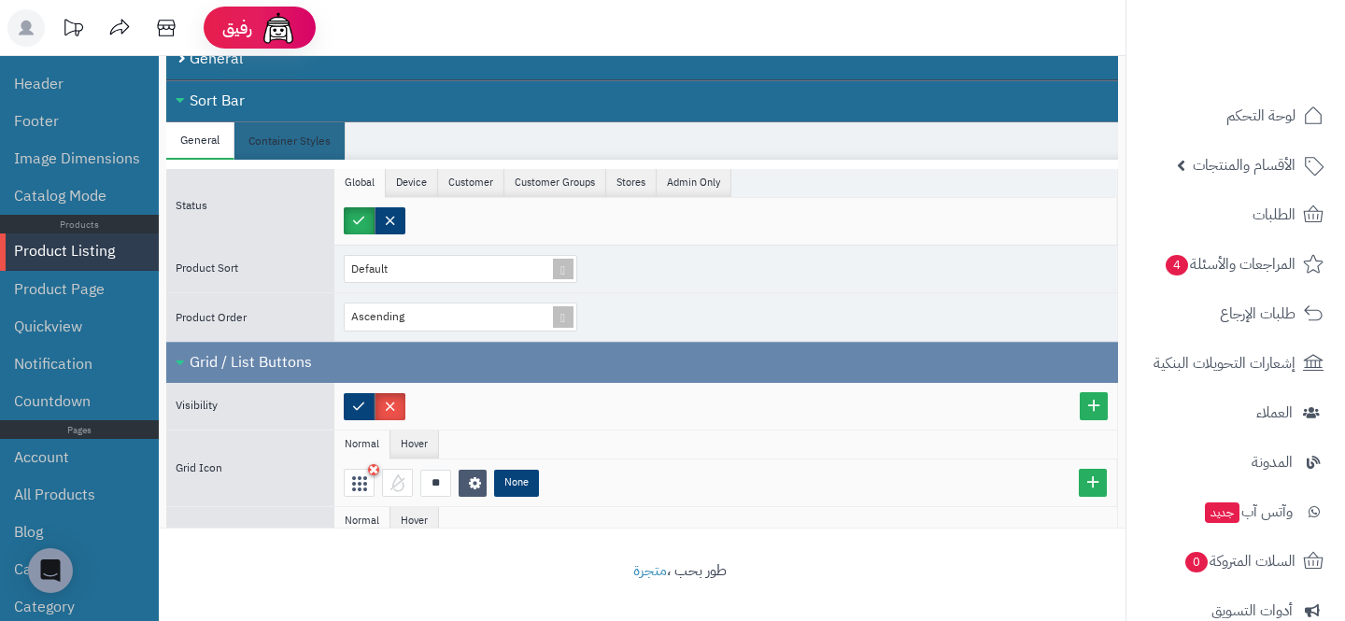
click at [409, 359] on div "Grid / List Buttons" at bounding box center [642, 362] width 952 height 41
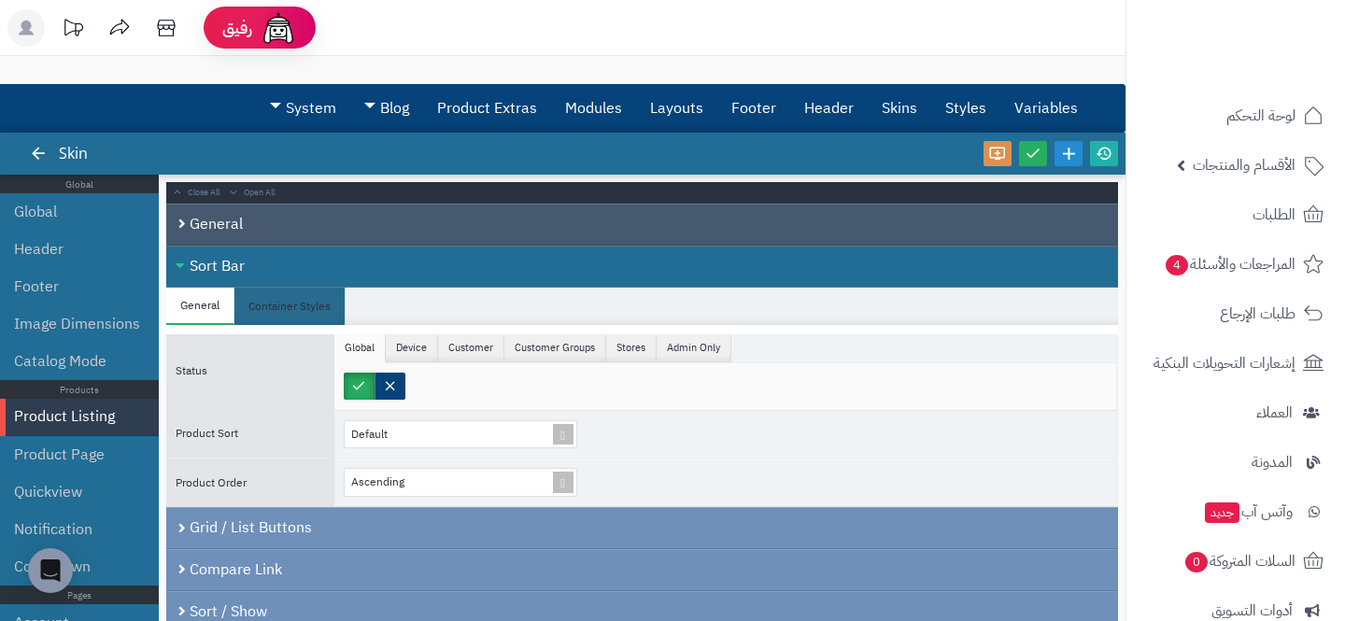
click at [265, 216] on div "General" at bounding box center [642, 225] width 952 height 42
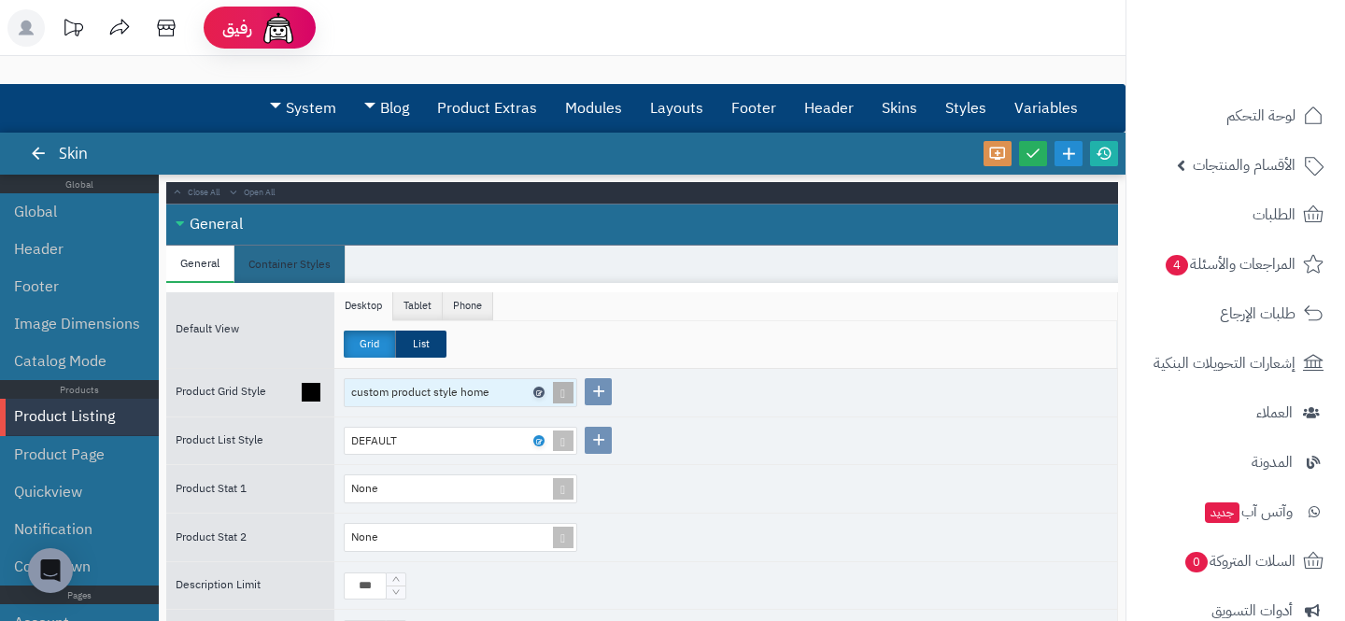
click at [540, 392] on icon at bounding box center [538, 393] width 6 height 8
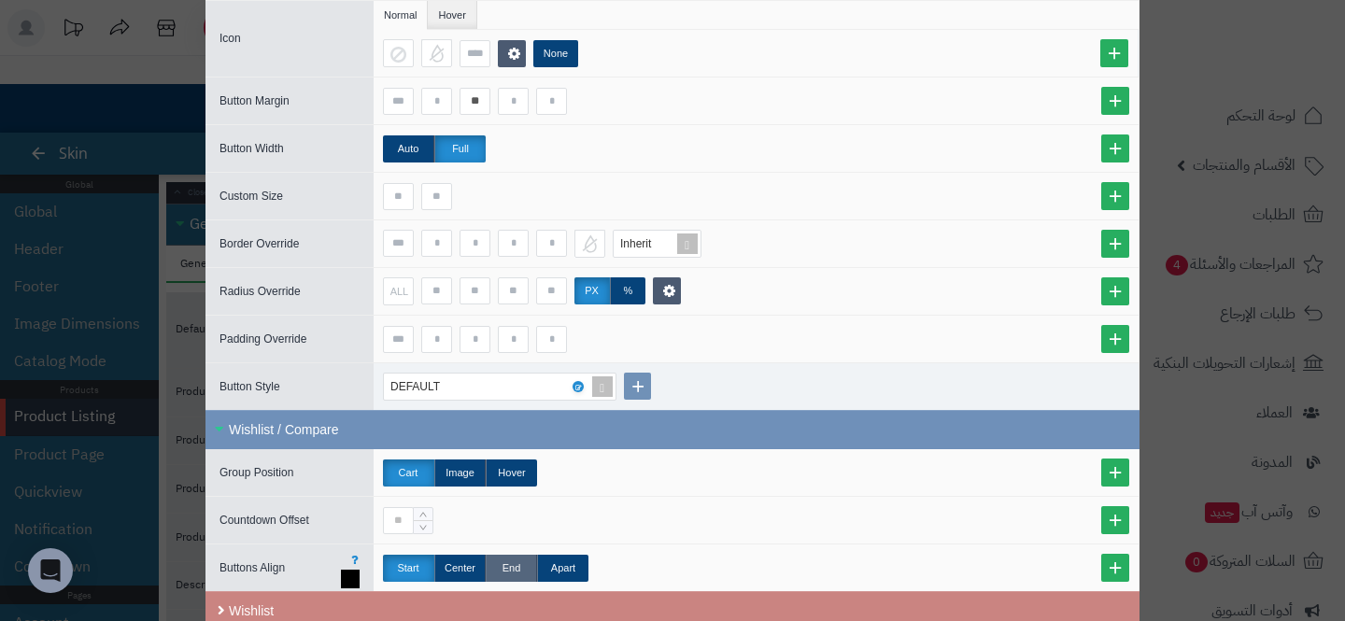
scroll to position [941, 0]
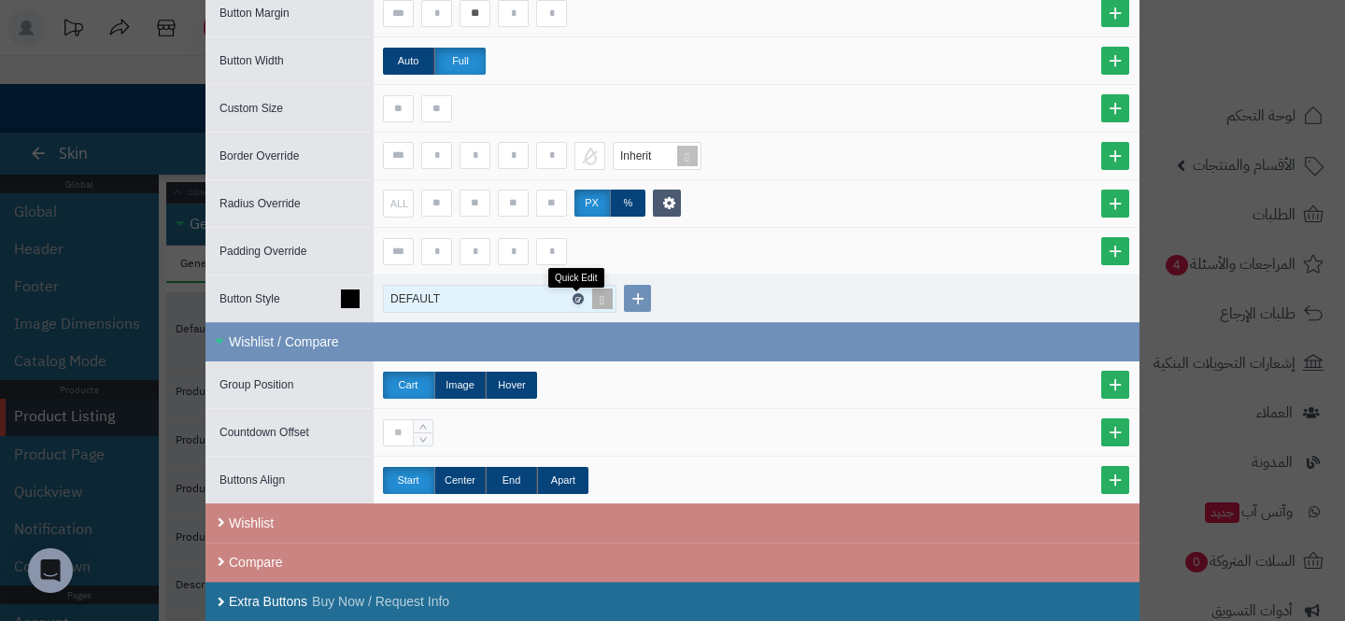
click at [575, 298] on icon at bounding box center [578, 299] width 6 height 8
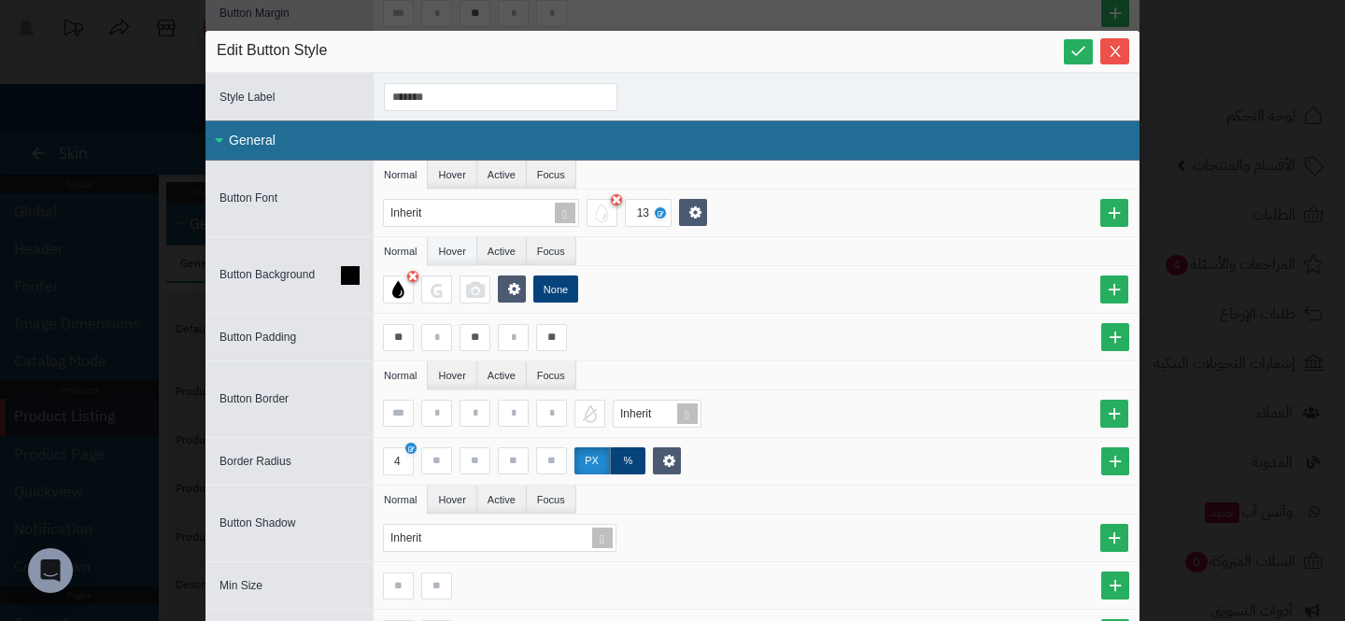
click at [437, 259] on li "Hover" at bounding box center [452, 251] width 49 height 28
click at [404, 285] on div at bounding box center [398, 290] width 31 height 28
click at [1108, 58] on button "Close" at bounding box center [1114, 50] width 29 height 26
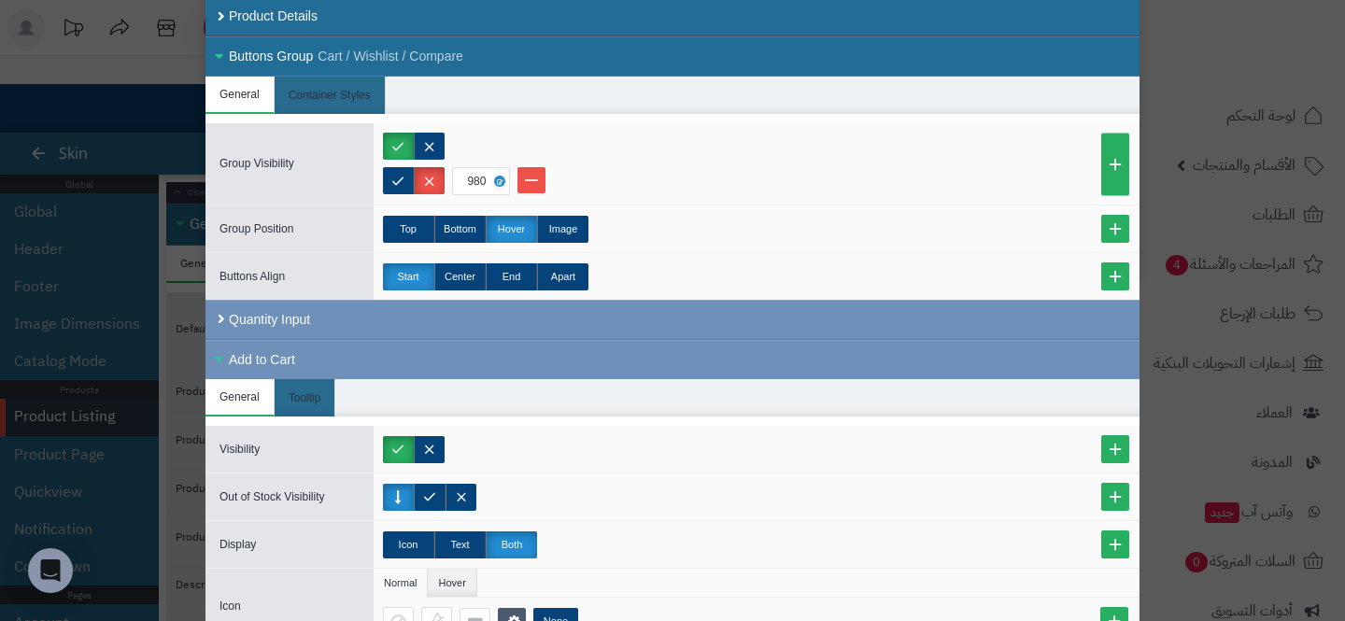
scroll to position [0, 0]
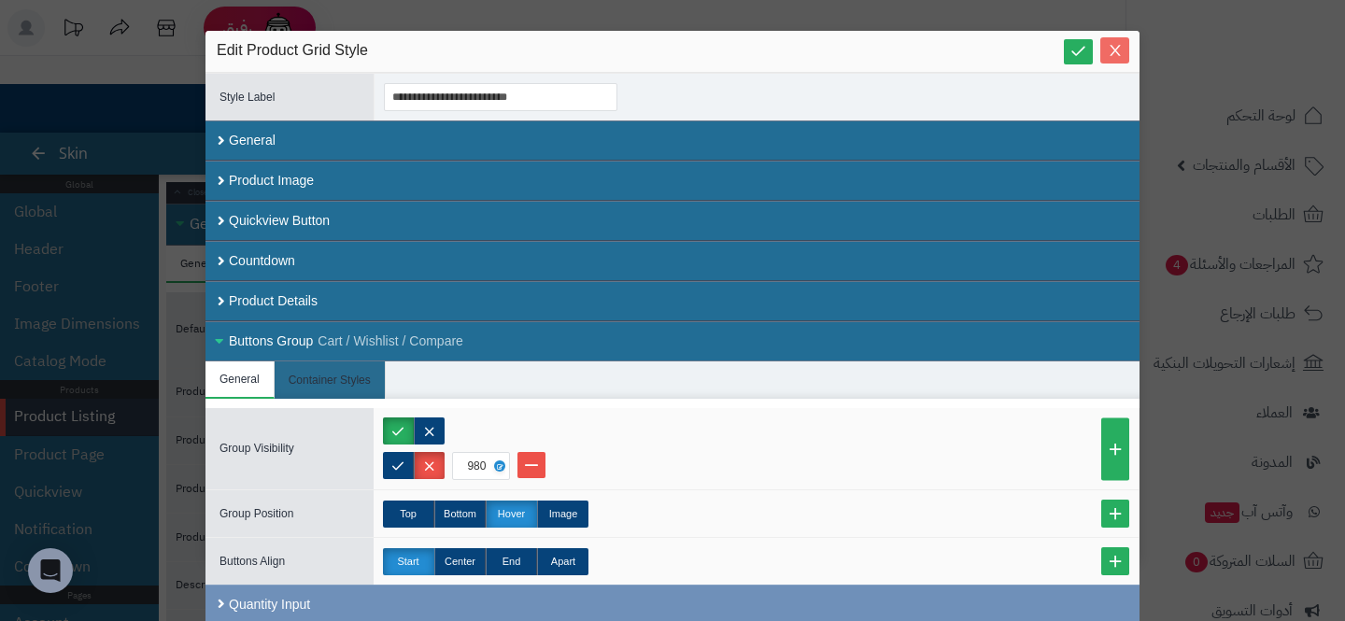
click at [1102, 62] on button "Close" at bounding box center [1114, 50] width 29 height 26
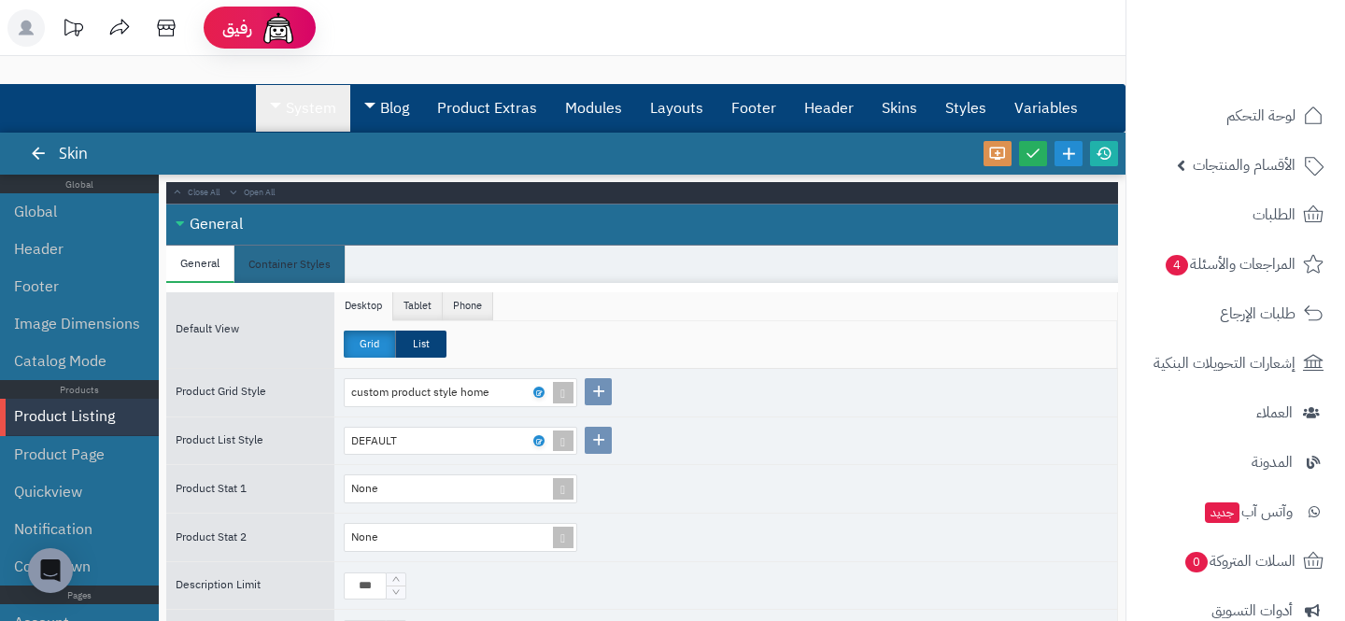
click at [266, 123] on link "System" at bounding box center [303, 108] width 94 height 47
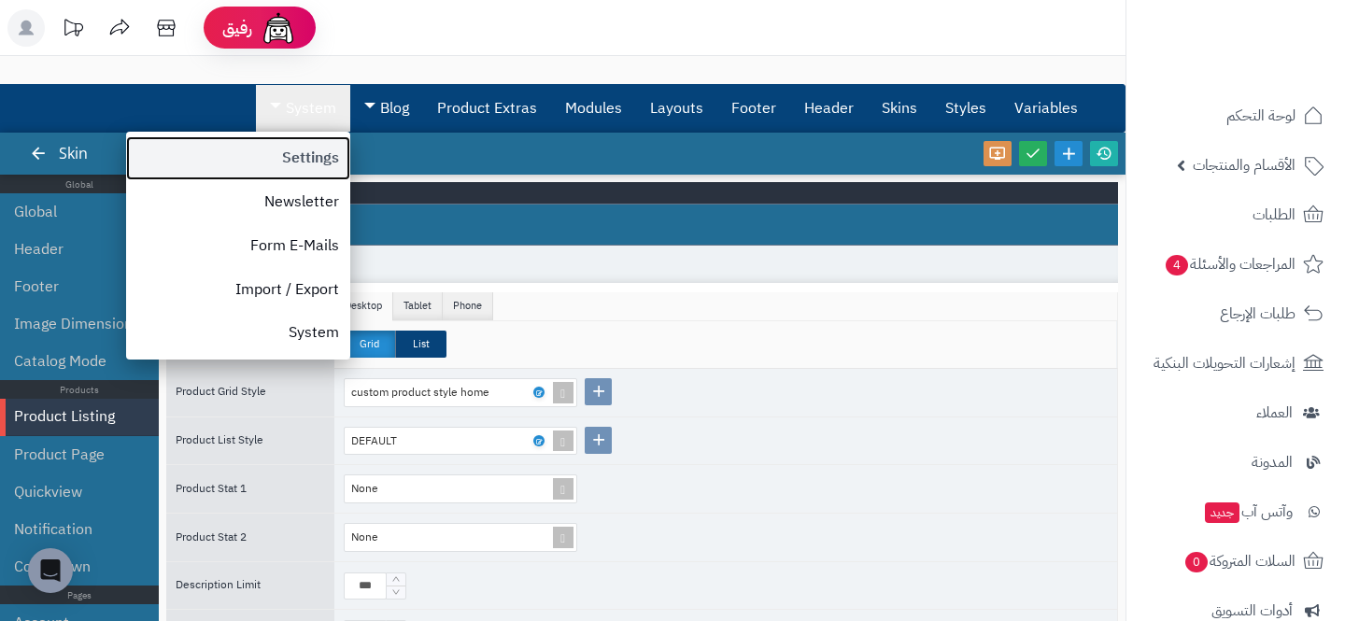
click at [282, 172] on link "Settings" at bounding box center [238, 158] width 224 height 44
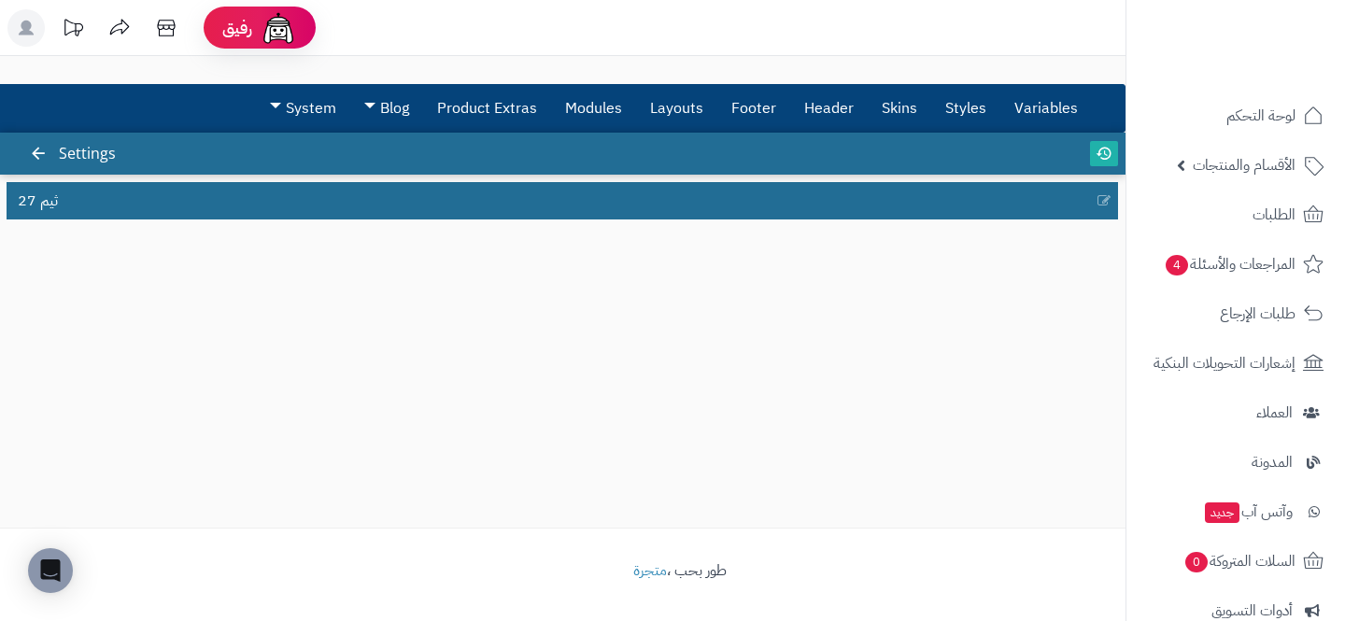
click at [270, 179] on div "ثيم 27" at bounding box center [563, 197] width 1126 height 45
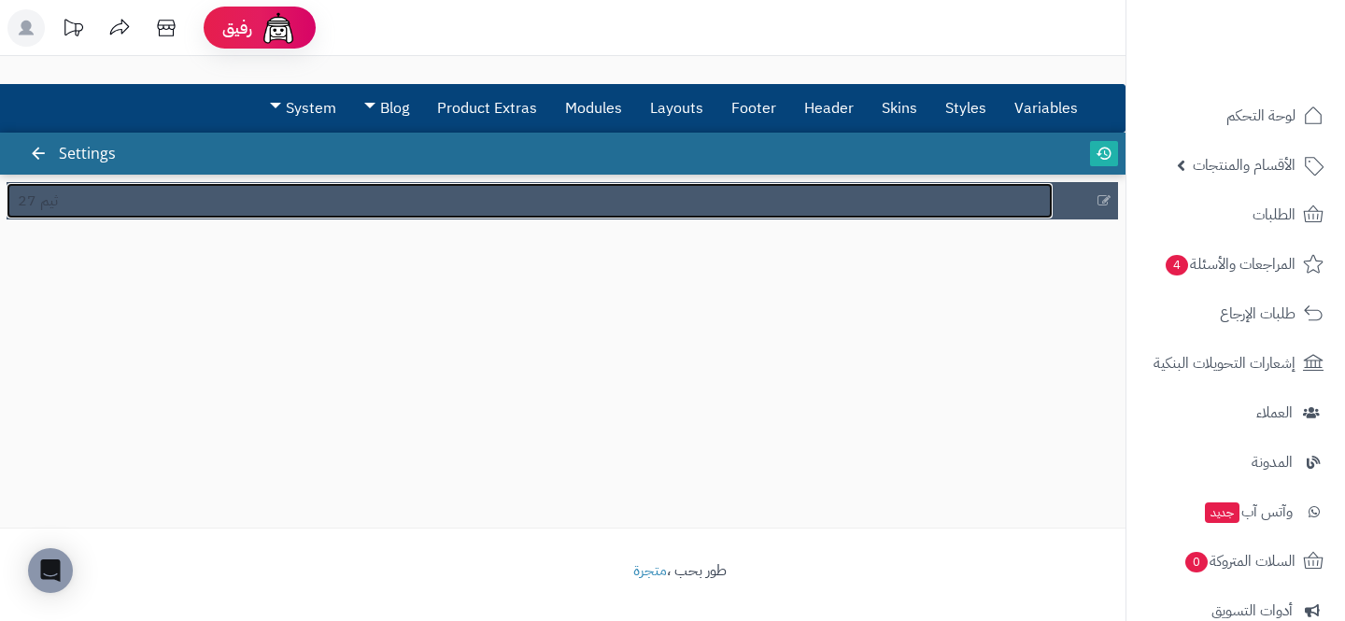
click at [270, 191] on link "ثيم 27" at bounding box center [530, 200] width 1046 height 35
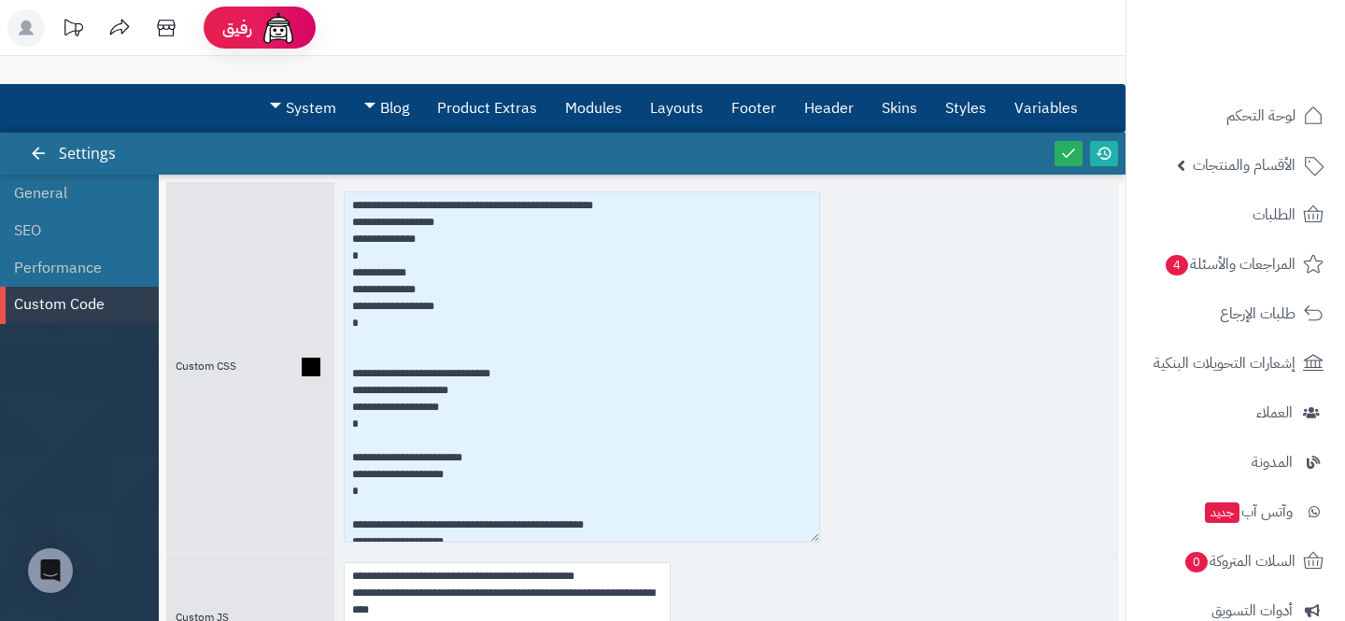
drag, startPoint x: 665, startPoint y: 291, endPoint x: 816, endPoint y: 526, distance: 279.4
click at [816, 527] on textarea at bounding box center [582, 367] width 476 height 351
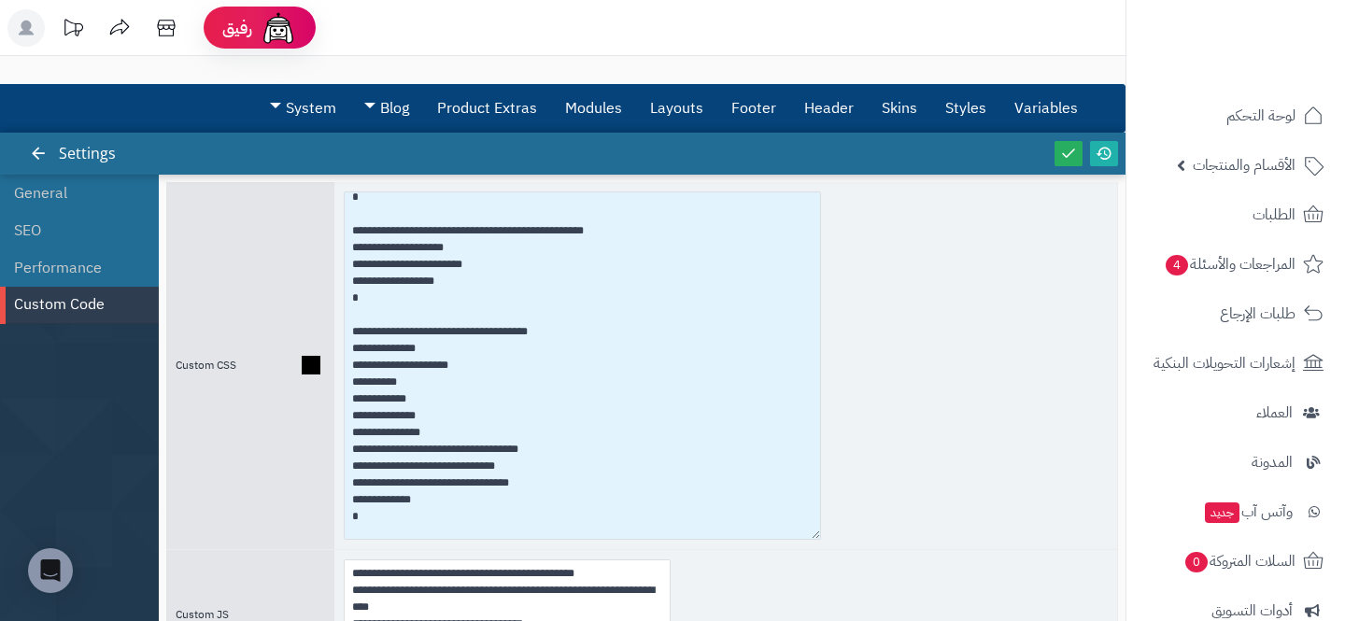
scroll to position [291, 0]
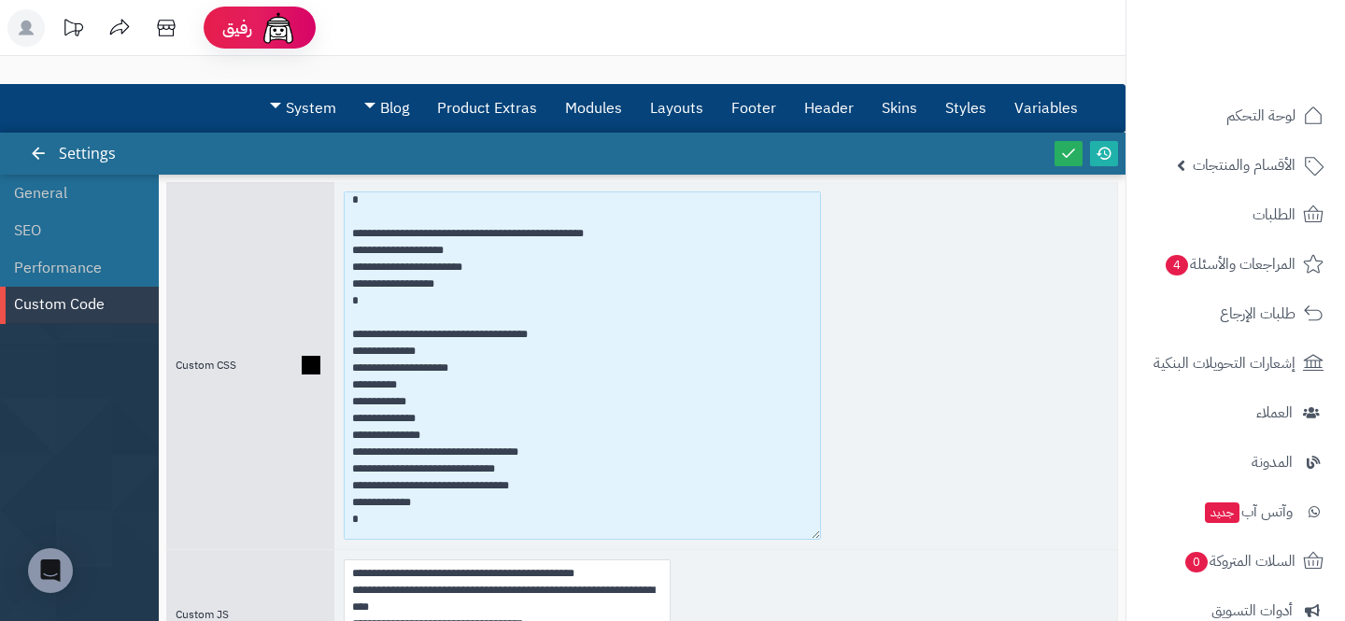
drag, startPoint x: 427, startPoint y: 453, endPoint x: 530, endPoint y: 446, distance: 103.0
click at [530, 446] on textarea at bounding box center [582, 366] width 477 height 348
paste textarea
type textarea "**********"
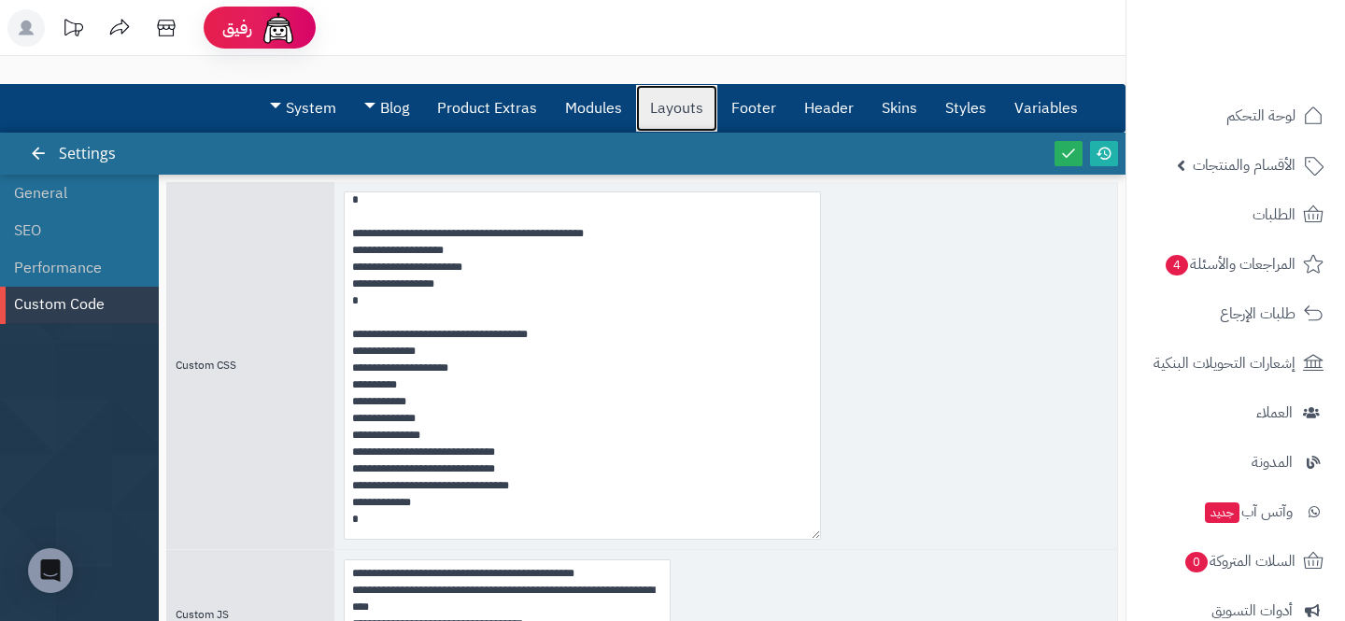
click at [652, 115] on link "Layouts" at bounding box center [676, 108] width 81 height 47
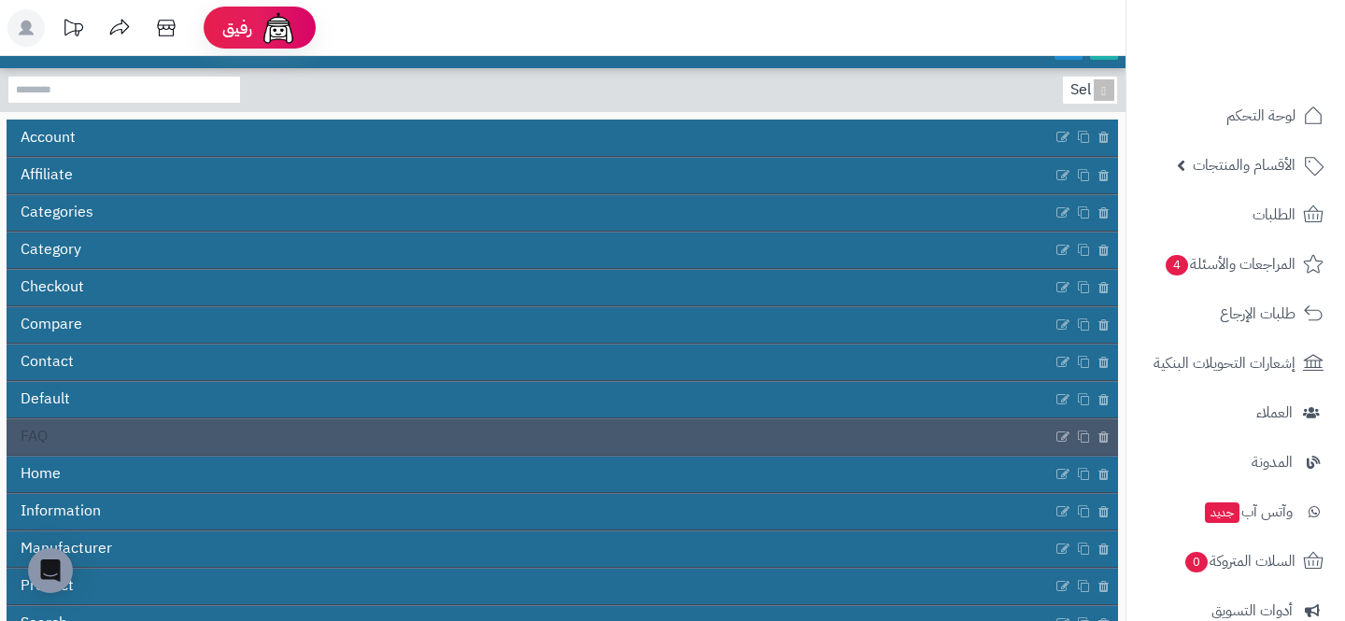
scroll to position [166, 0]
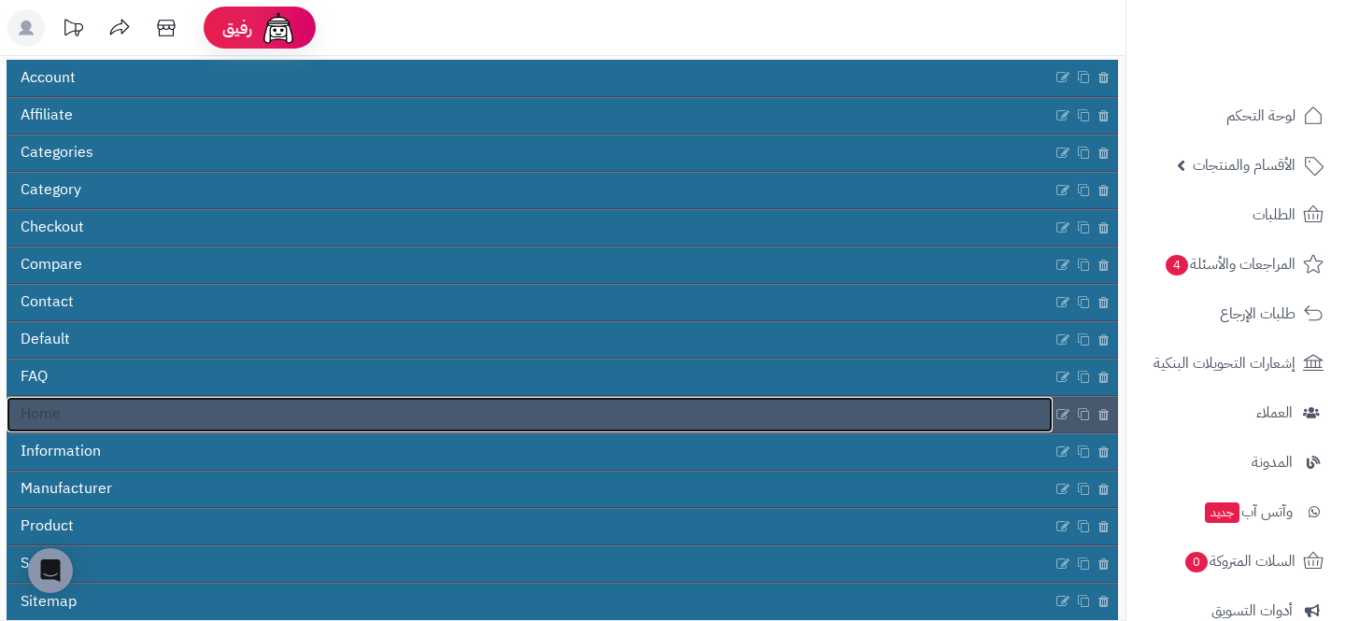
click at [52, 415] on span "Home" at bounding box center [41, 414] width 40 height 21
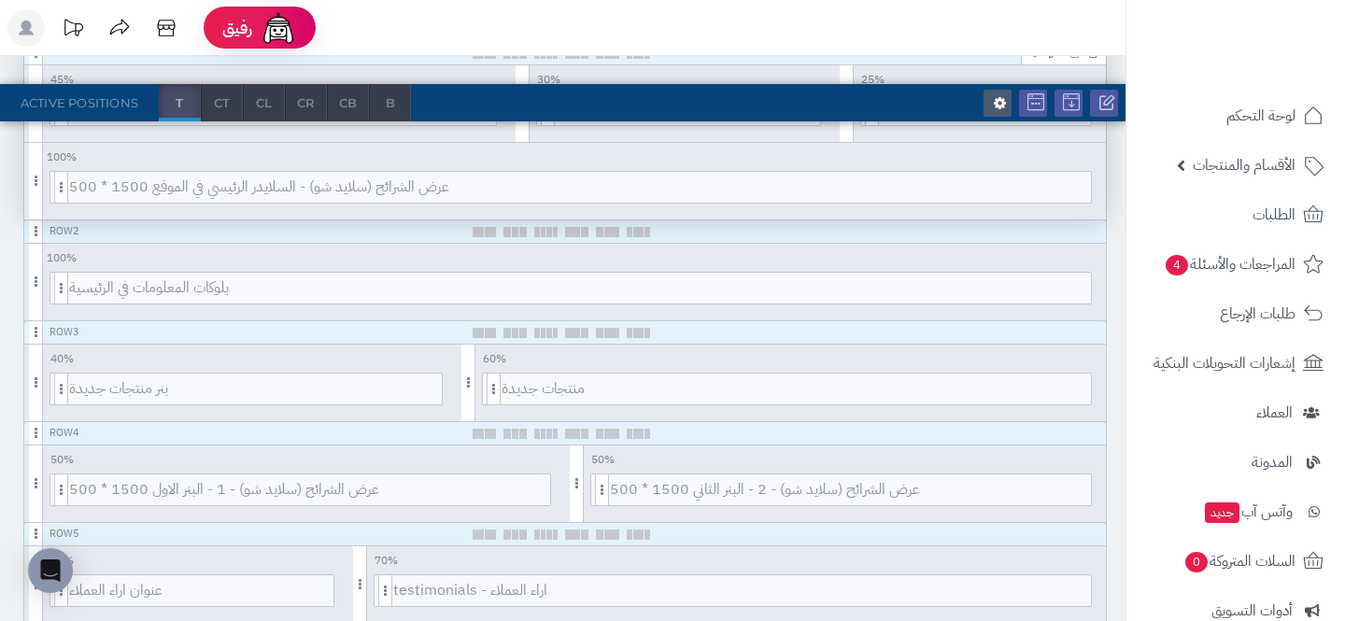
scroll to position [395, 0]
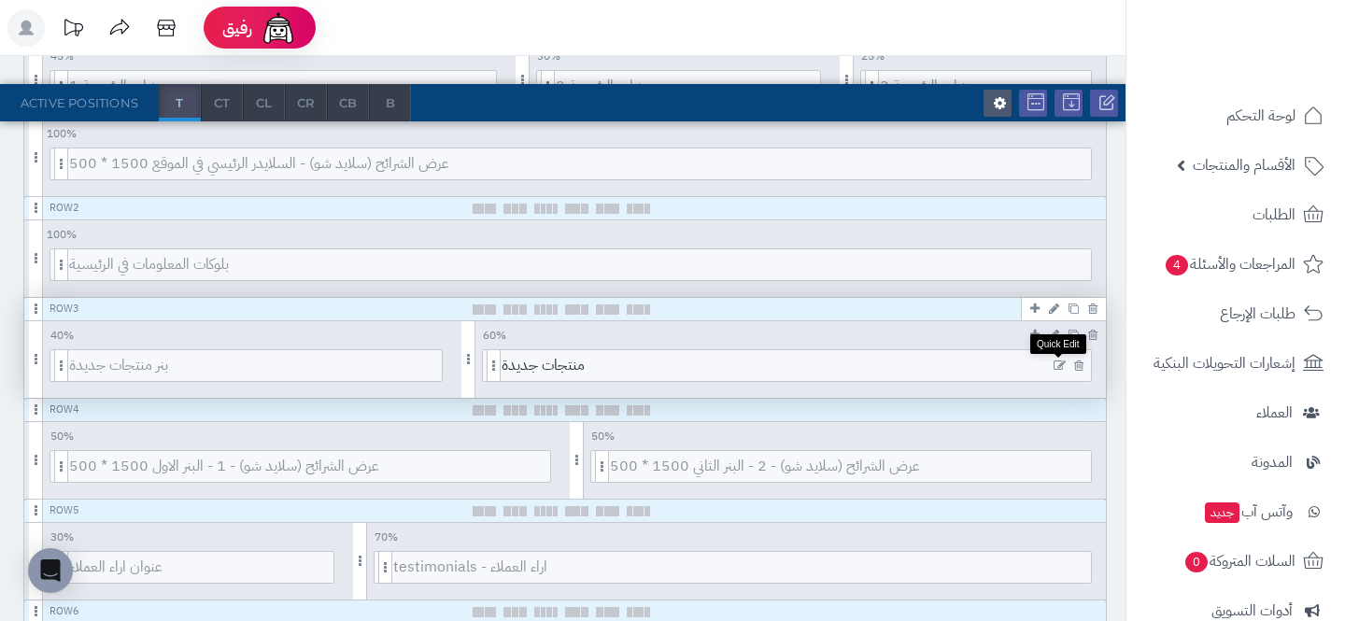
click at [1058, 360] on icon at bounding box center [1060, 366] width 12 height 13
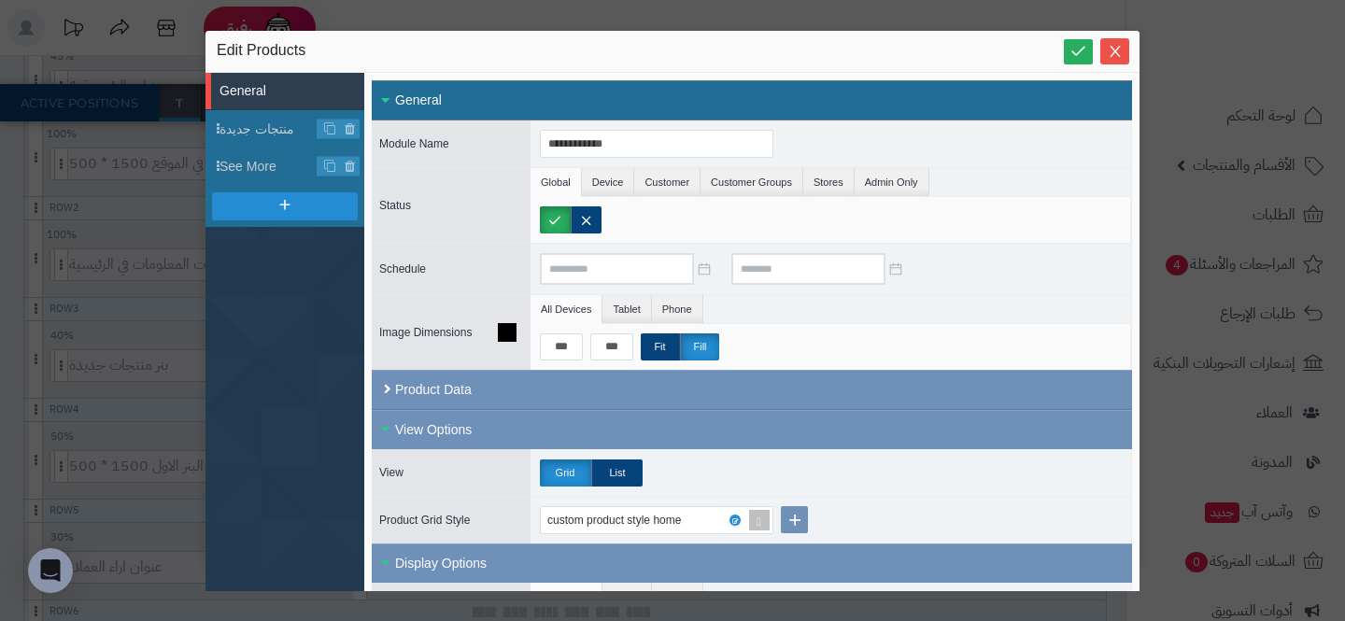
click at [924, 298] on ul "All Devices Tablet Phone" at bounding box center [831, 309] width 601 height 29
click at [733, 518] on icon at bounding box center [734, 521] width 6 height 8
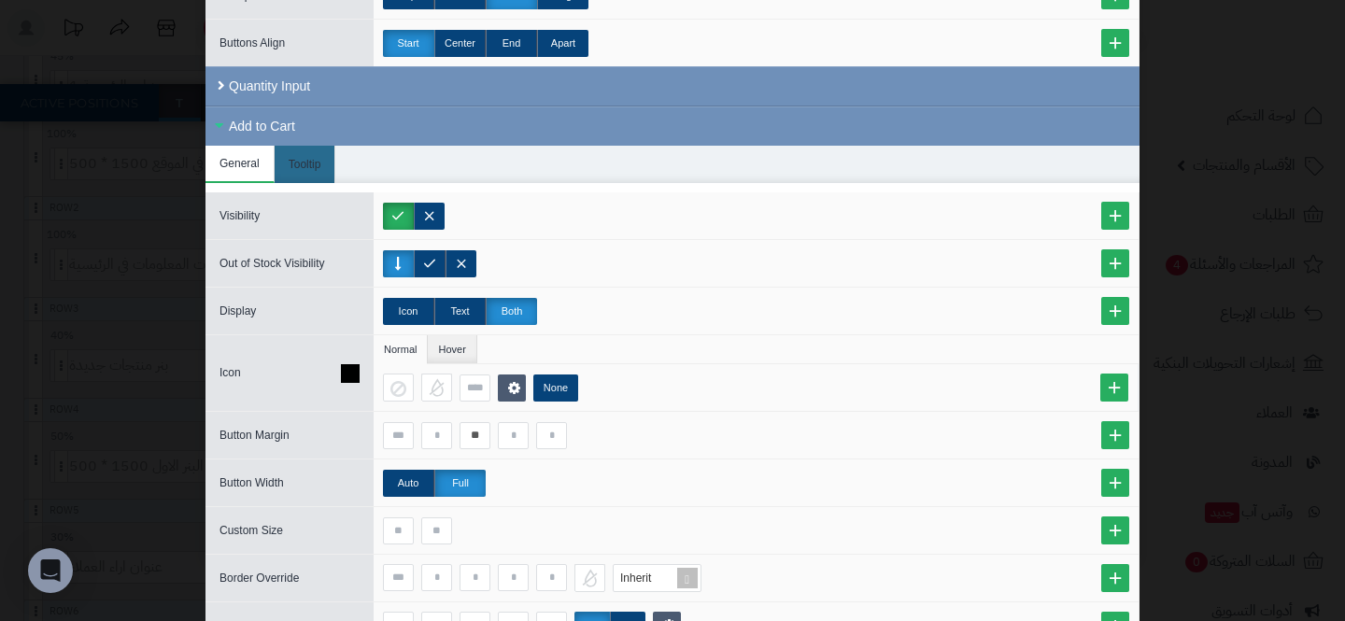
scroll to position [516, 0]
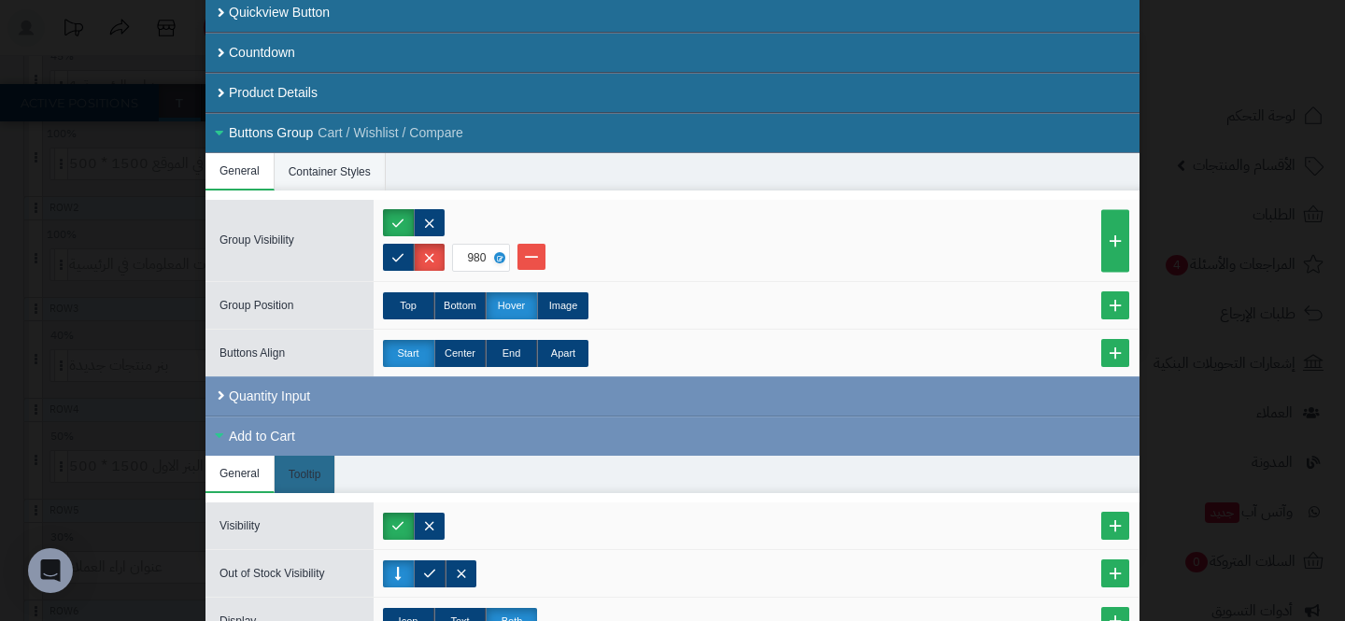
click at [298, 154] on li "Container Styles" at bounding box center [330, 171] width 111 height 37
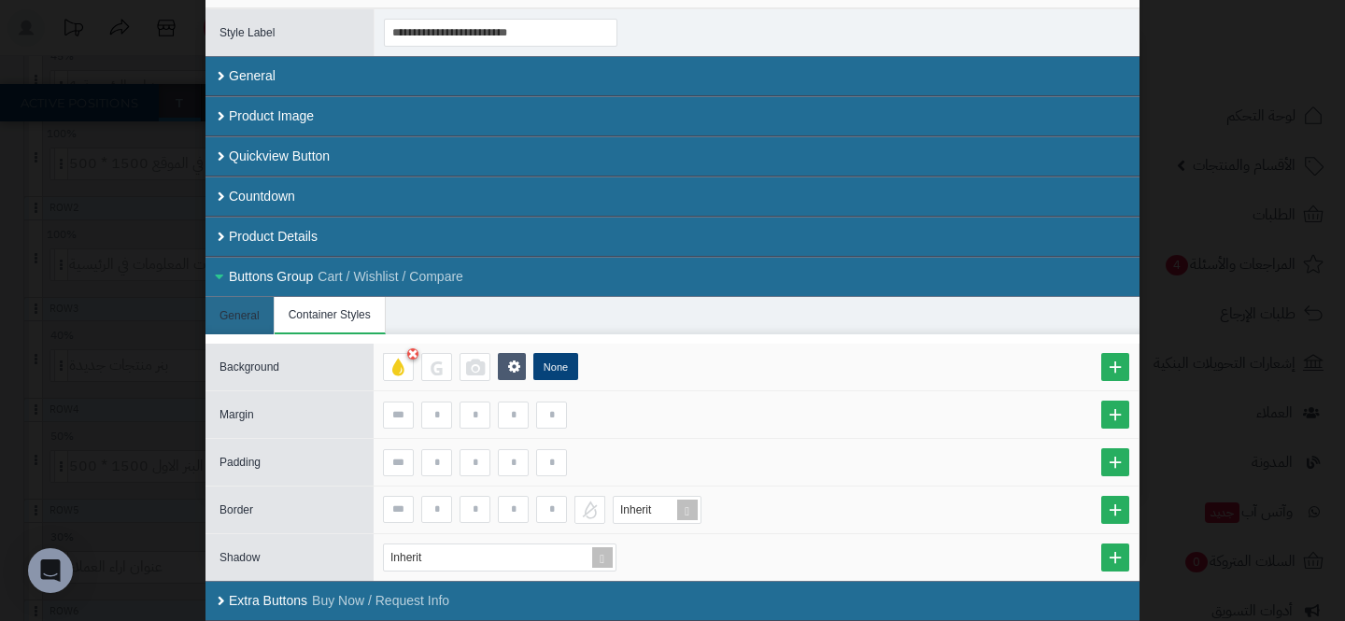
scroll to position [64, 0]
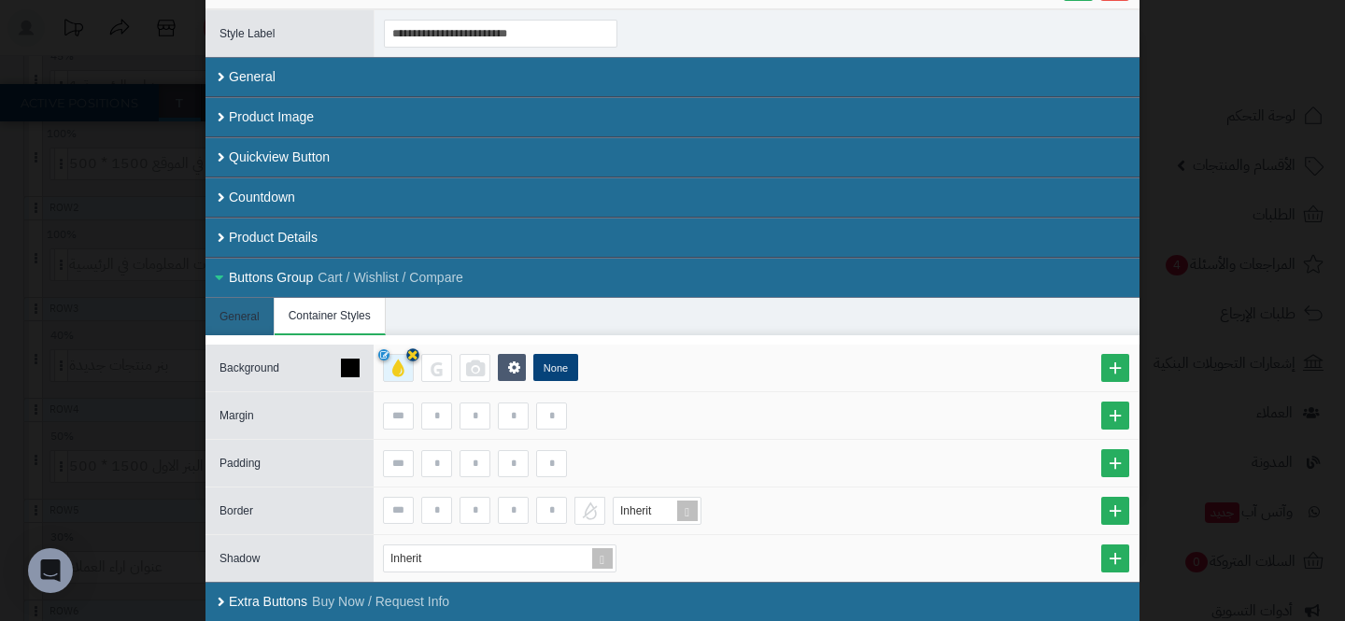
click at [410, 355] on icon at bounding box center [412, 355] width 11 height 14
click at [188, 244] on div "**********" at bounding box center [672, 310] width 1345 height 621
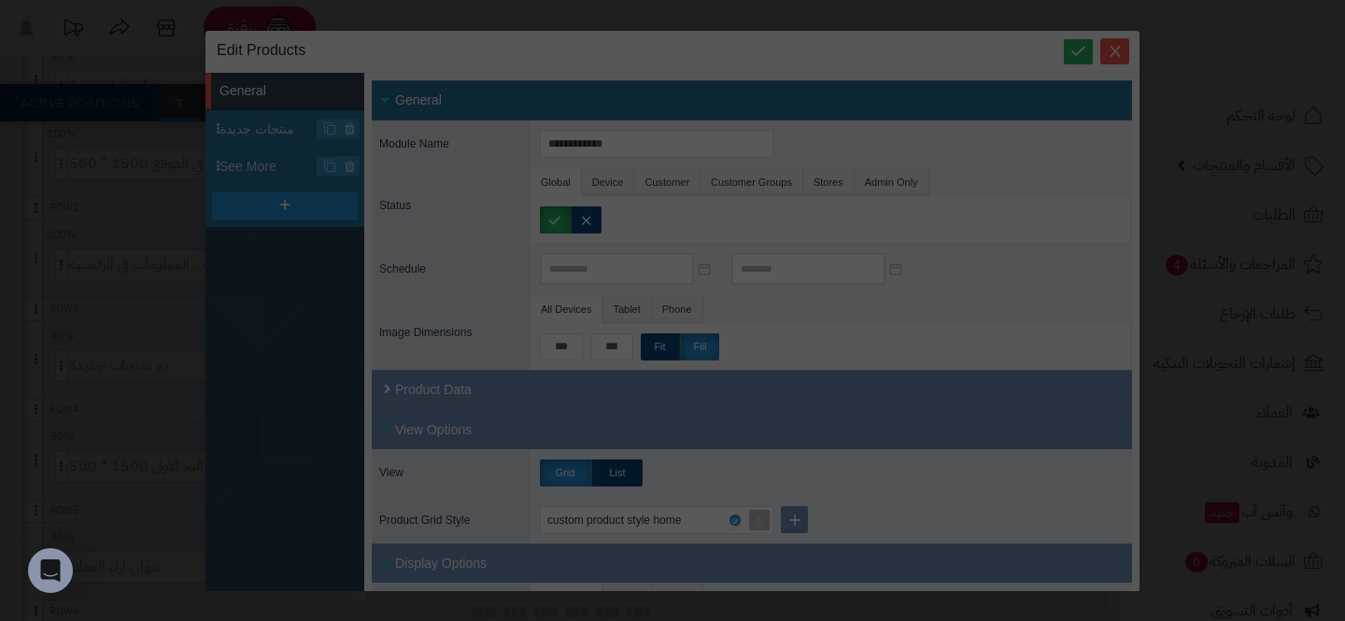
scroll to position [0, 0]
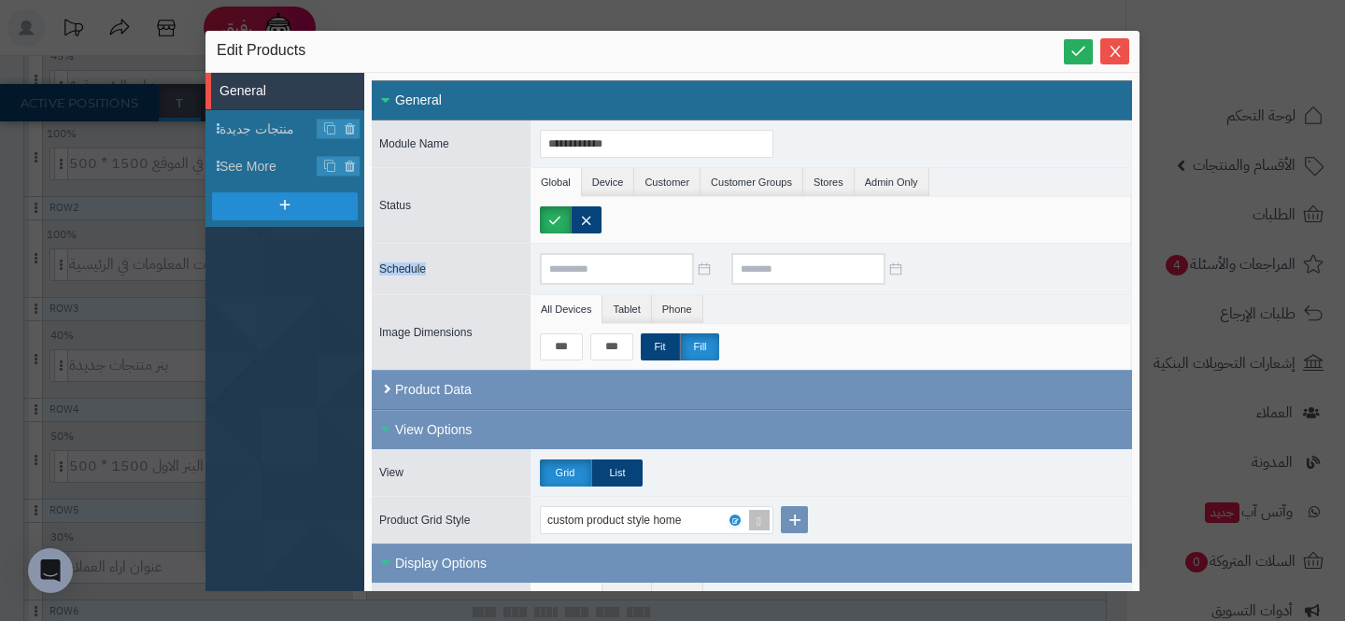
click at [188, 244] on div "**********" at bounding box center [672, 310] width 1345 height 621
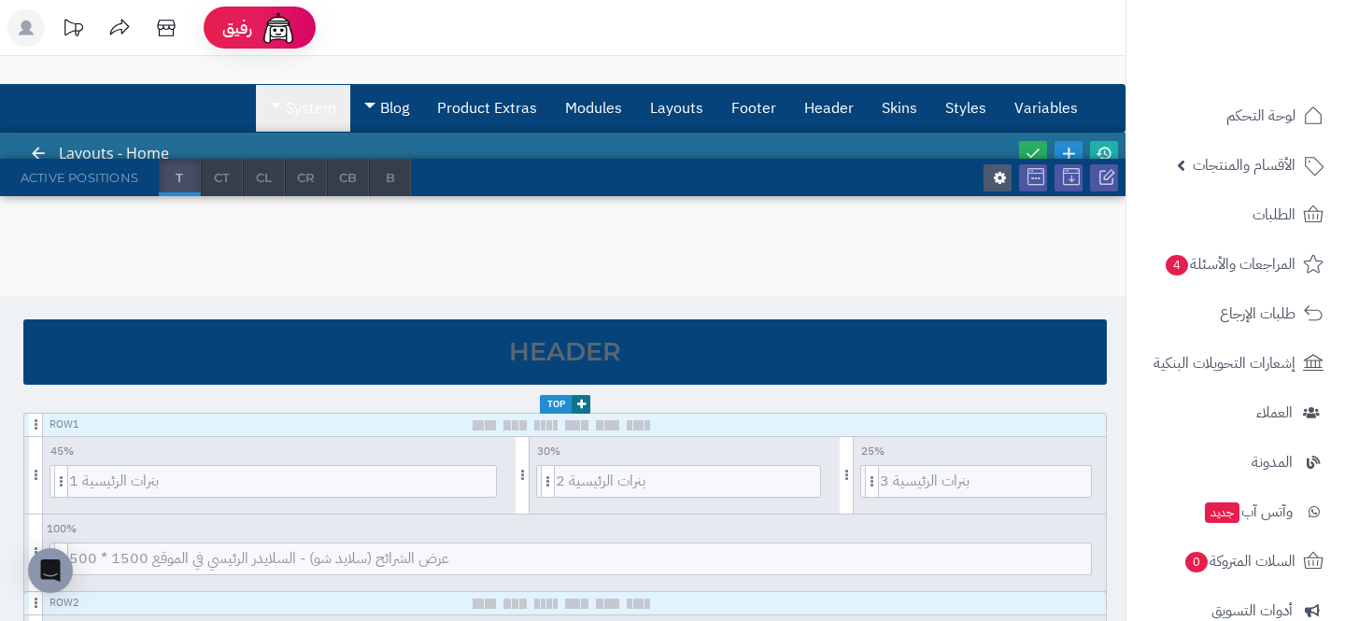
click at [326, 115] on link "System" at bounding box center [303, 108] width 94 height 47
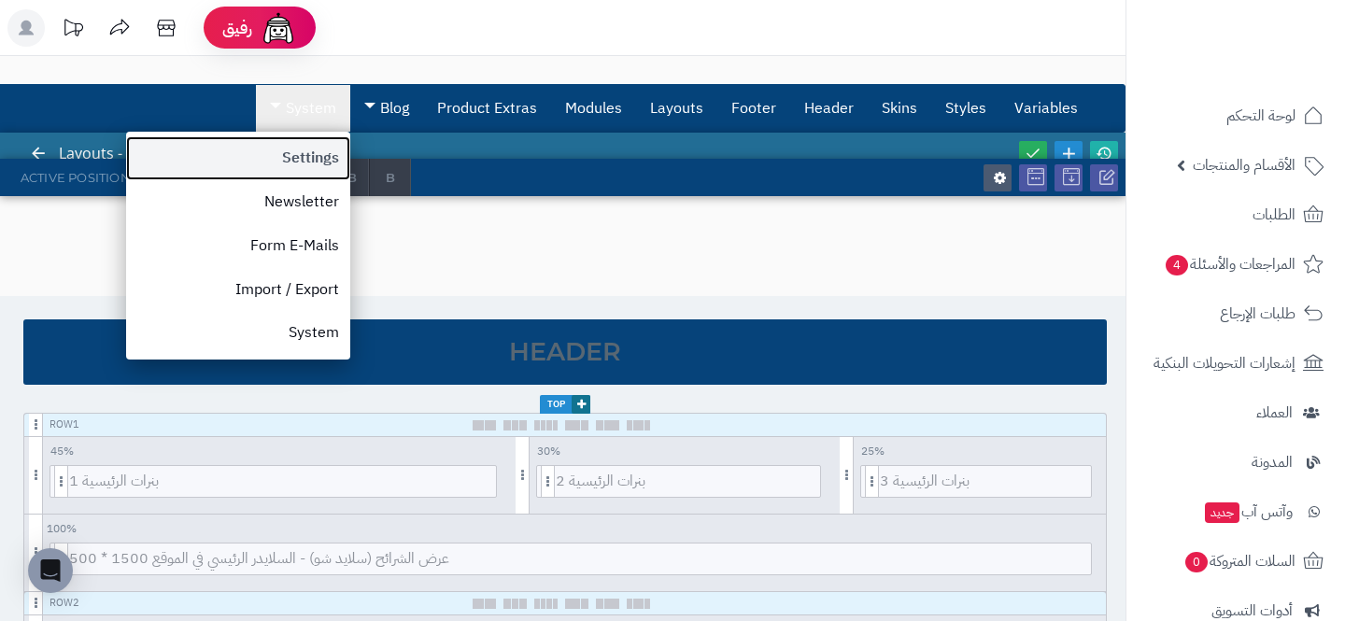
click at [284, 155] on link "Settings" at bounding box center [238, 158] width 224 height 44
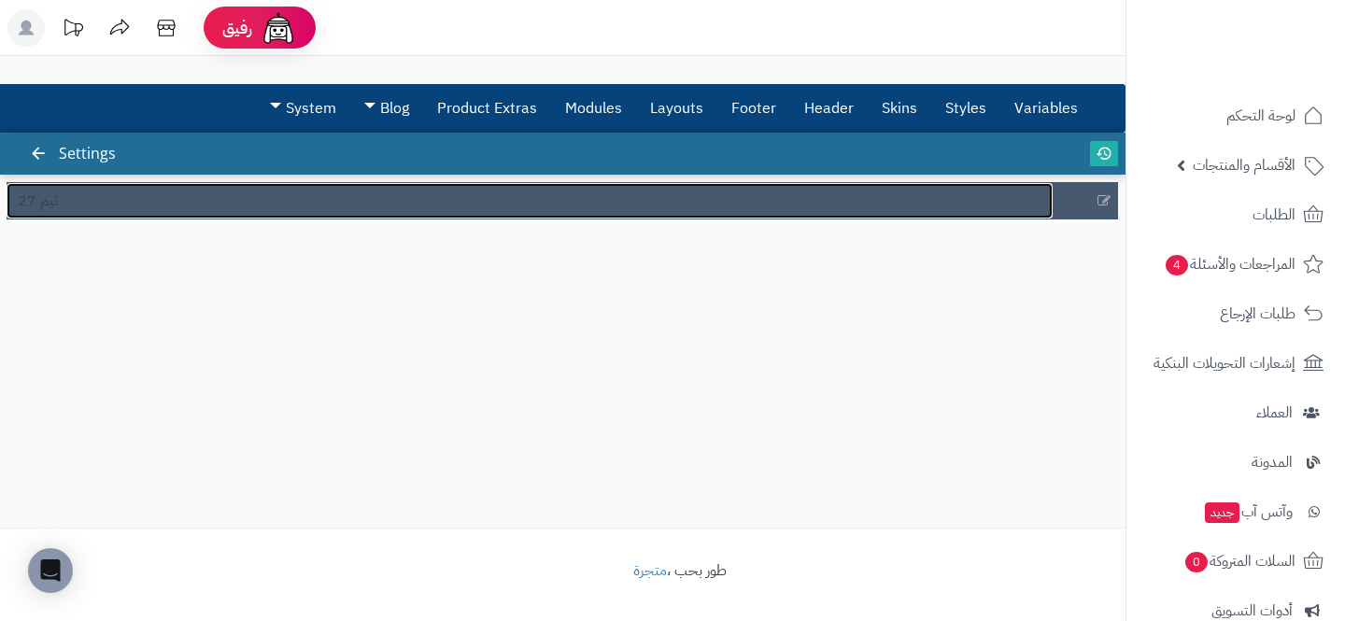
click at [275, 216] on link "ثيم 27" at bounding box center [530, 200] width 1046 height 35
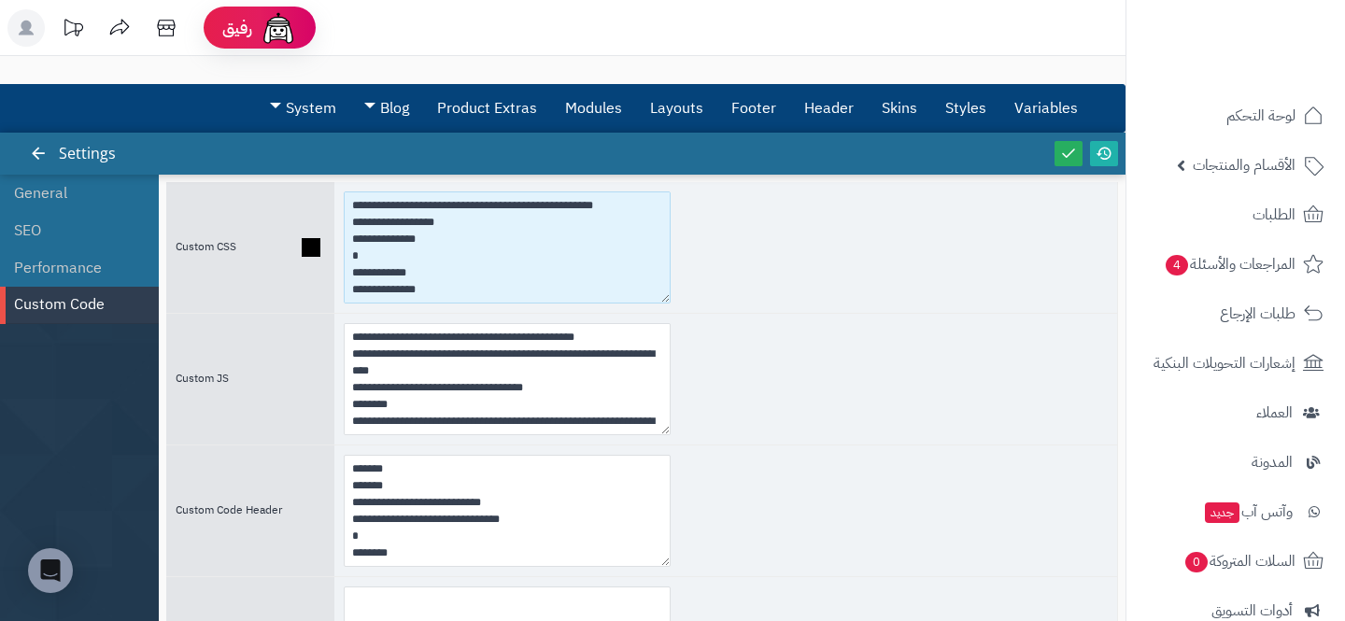
click at [350, 206] on textarea at bounding box center [507, 248] width 327 height 112
click at [354, 205] on textarea at bounding box center [507, 248] width 327 height 112
paste textarea "**********"
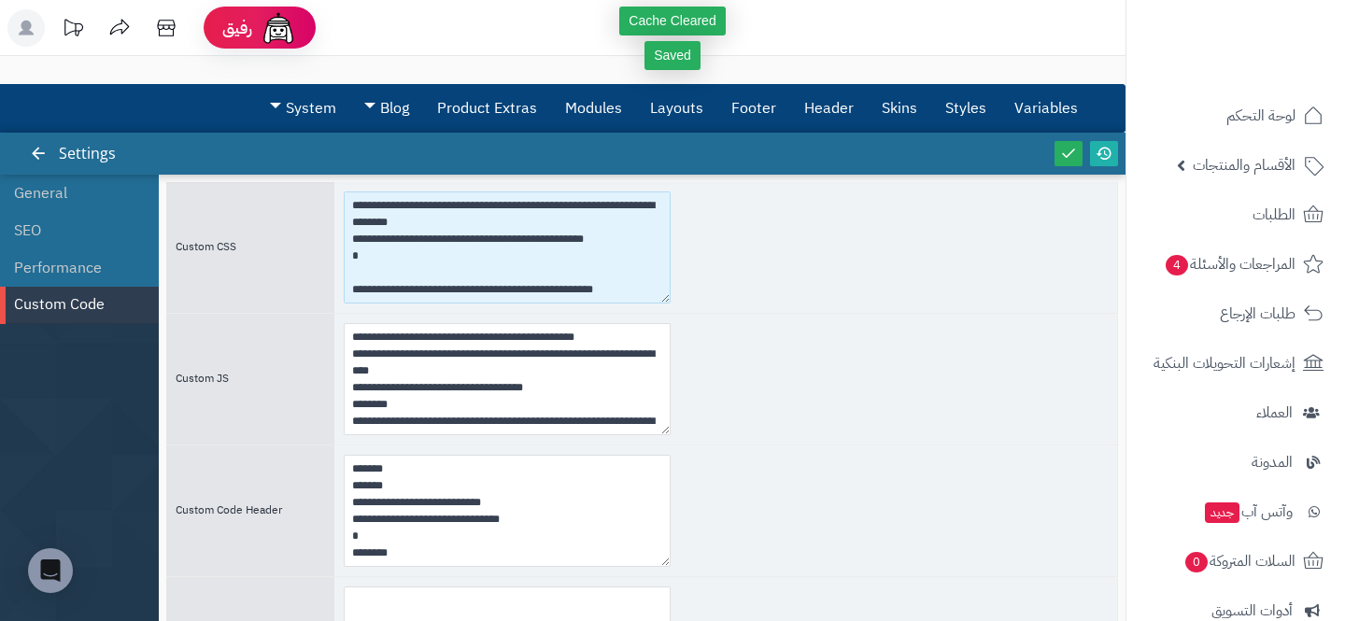
type textarea "**********"
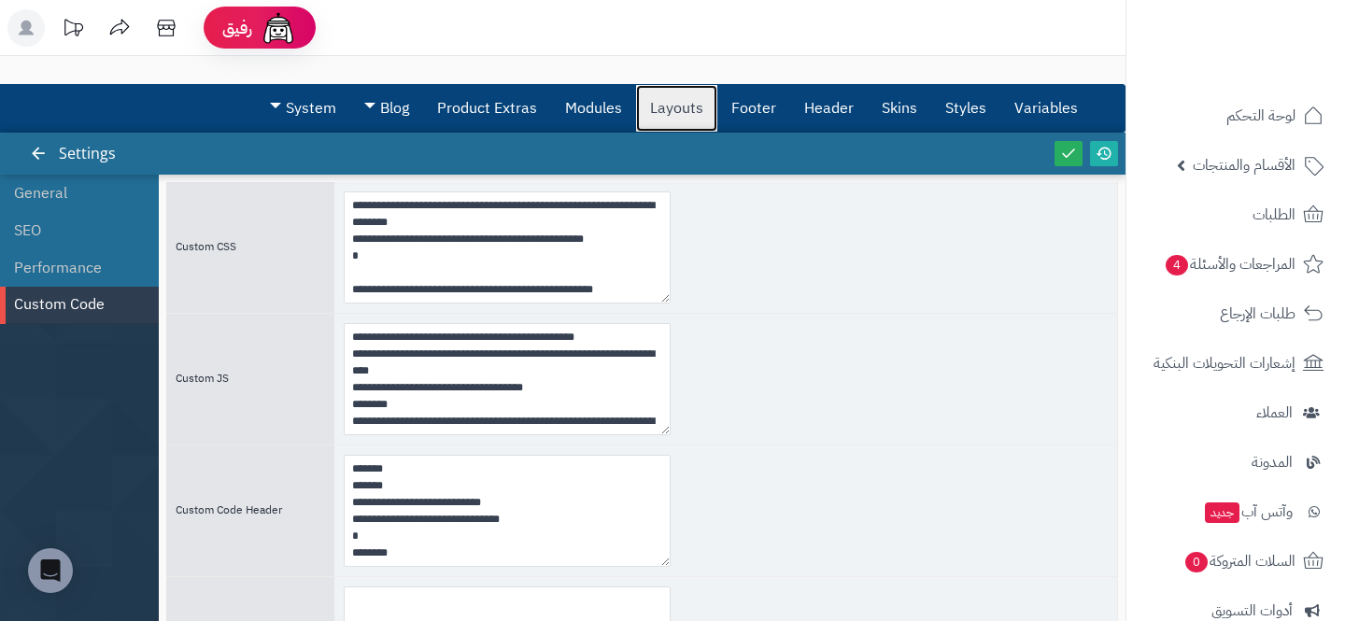
click at [689, 107] on link "Layouts" at bounding box center [676, 108] width 81 height 47
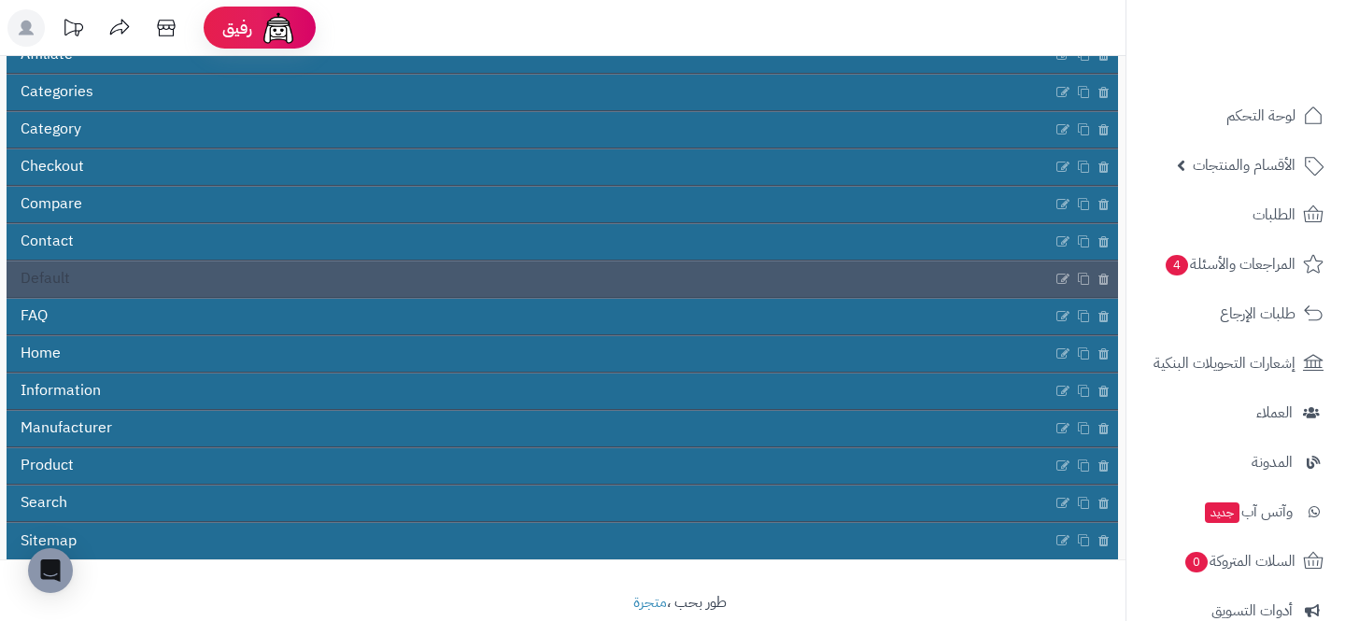
scroll to position [248, 0]
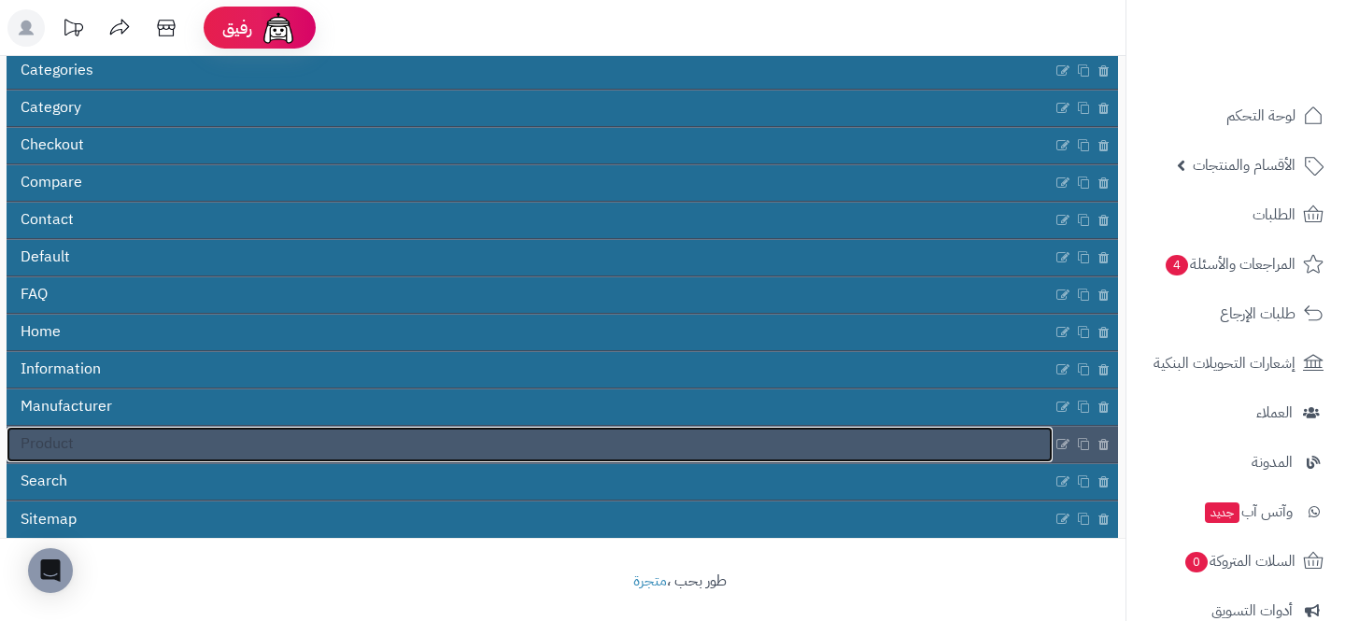
click at [76, 434] on link "Product" at bounding box center [530, 444] width 1046 height 35
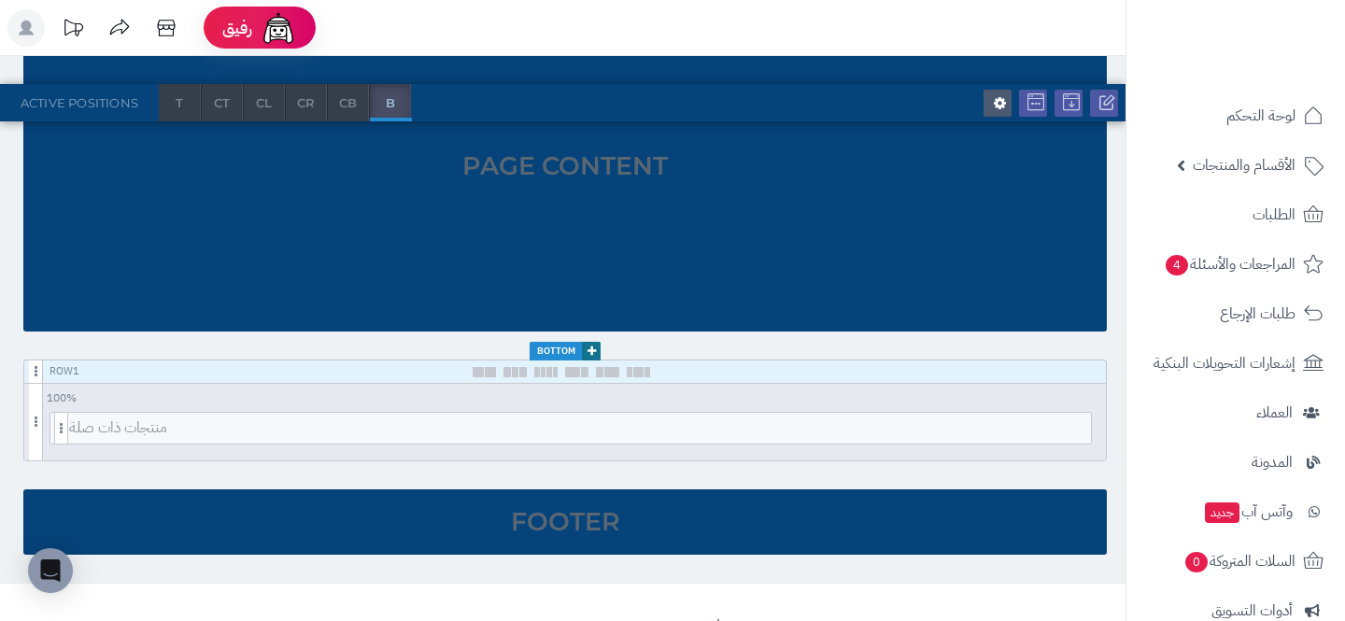
scroll to position [400, 0]
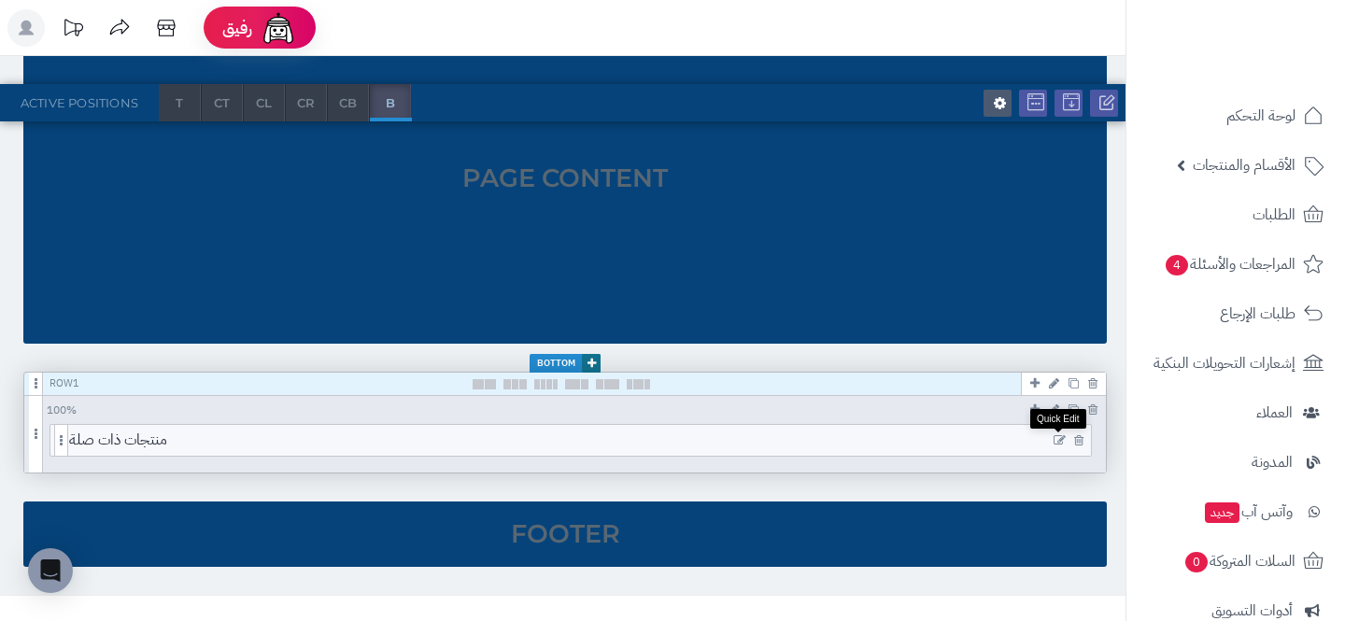
click at [1058, 444] on icon at bounding box center [1060, 440] width 12 height 13
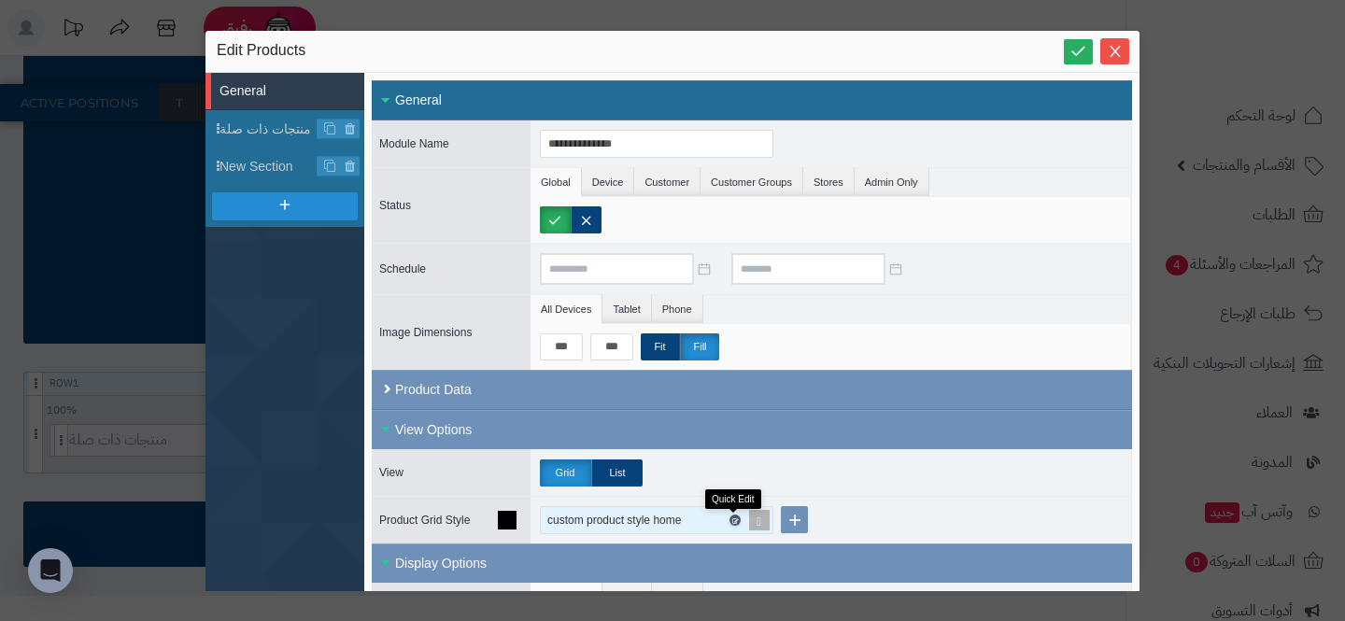
click at [736, 522] on icon at bounding box center [734, 521] width 6 height 8
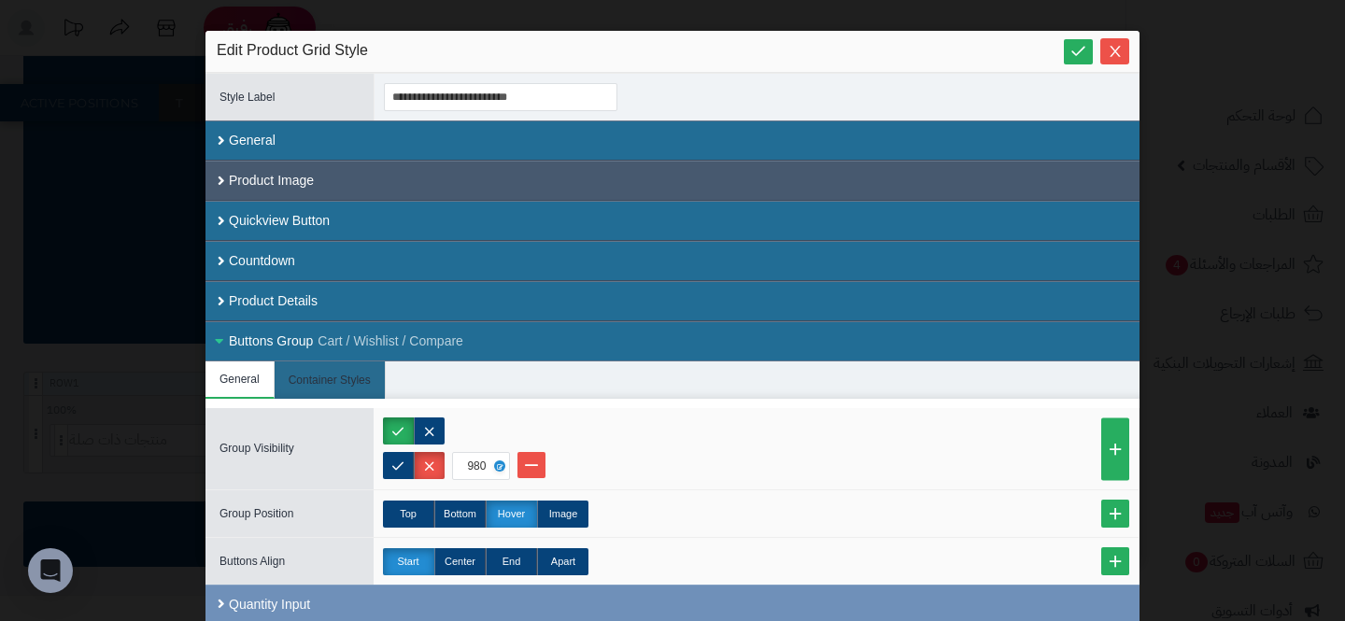
click at [236, 191] on div "Product Image" at bounding box center [673, 181] width 934 height 40
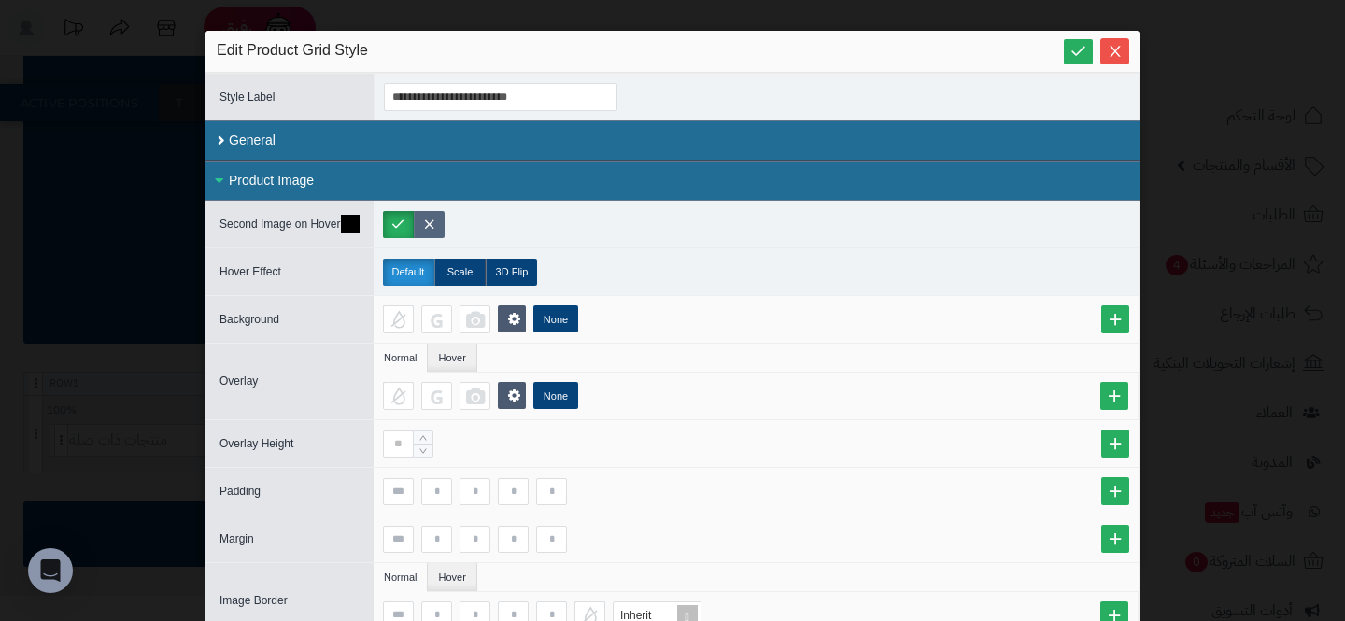
click at [435, 227] on label at bounding box center [429, 224] width 31 height 27
